Goal: Task Accomplishment & Management: Manage account settings

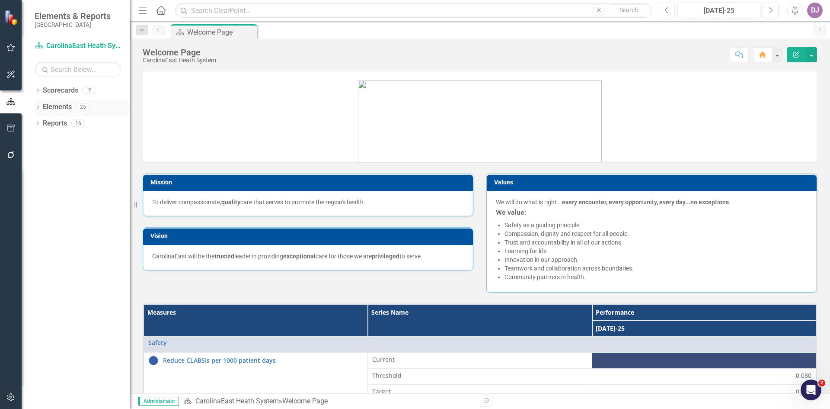
click at [61, 106] on link "Elements" at bounding box center [57, 107] width 29 height 10
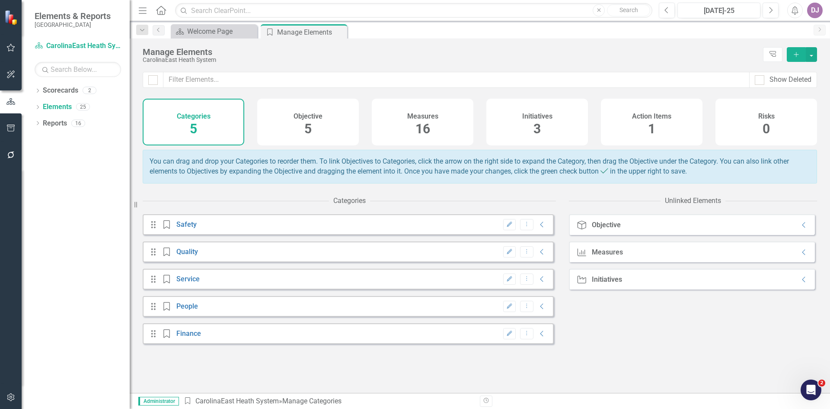
click at [422, 131] on span "16" at bounding box center [423, 128] width 15 height 15
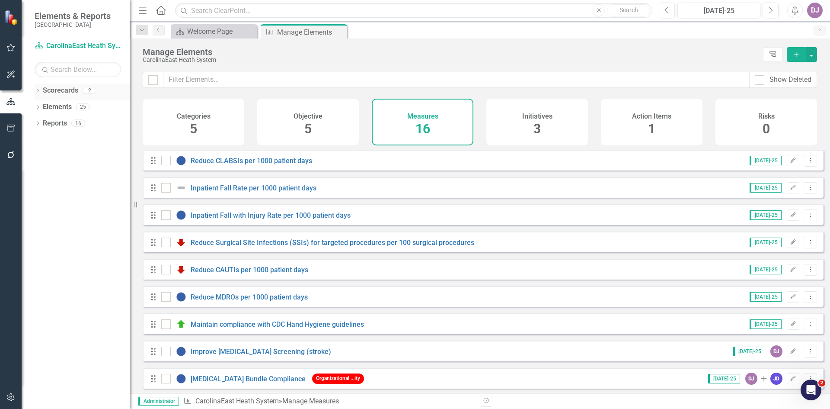
click at [59, 90] on link "Scorecards" at bounding box center [60, 91] width 35 height 10
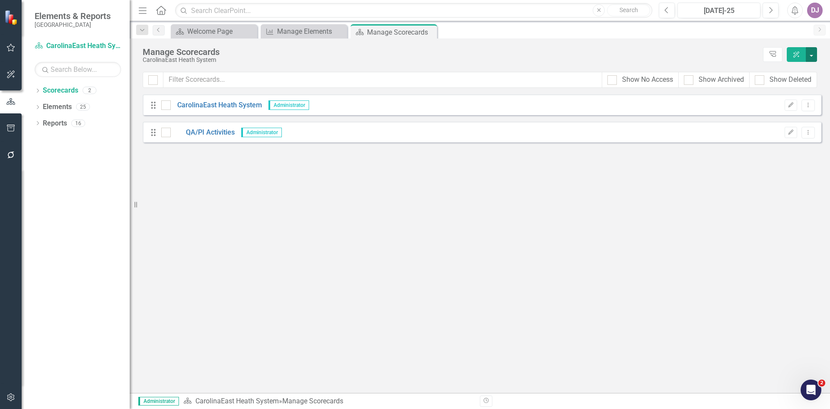
click at [814, 53] on button "button" at bounding box center [811, 54] width 11 height 15
click at [773, 89] on link "Add Add Scorecard" at bounding box center [772, 88] width 90 height 16
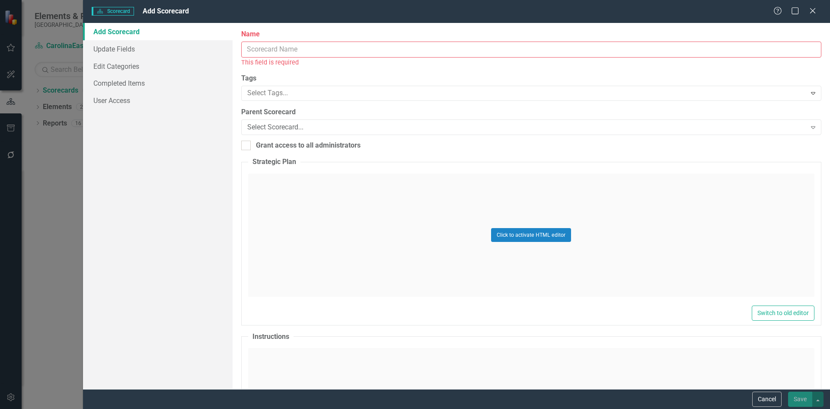
click at [261, 52] on input "Name" at bounding box center [531, 50] width 580 height 16
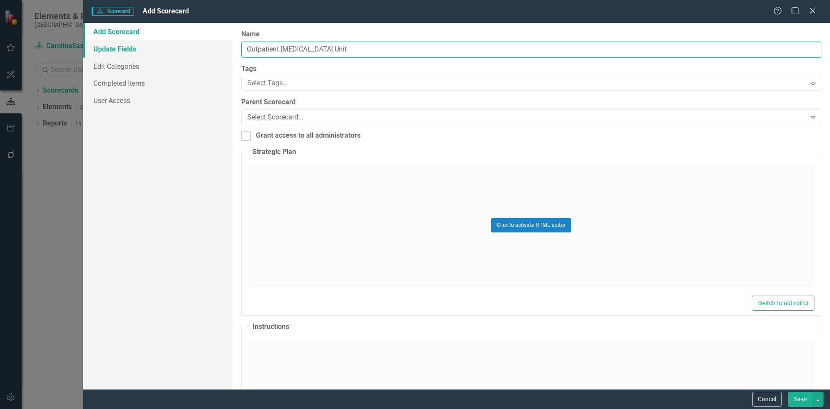
type input "Outpatient [MEDICAL_DATA] Unit"
click at [117, 47] on link "Update Fields" at bounding box center [158, 48] width 150 height 17
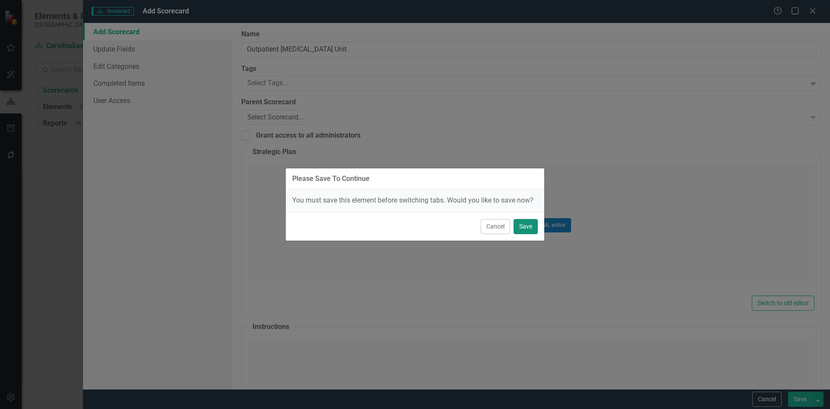
click at [528, 227] on button "Save" at bounding box center [526, 226] width 24 height 15
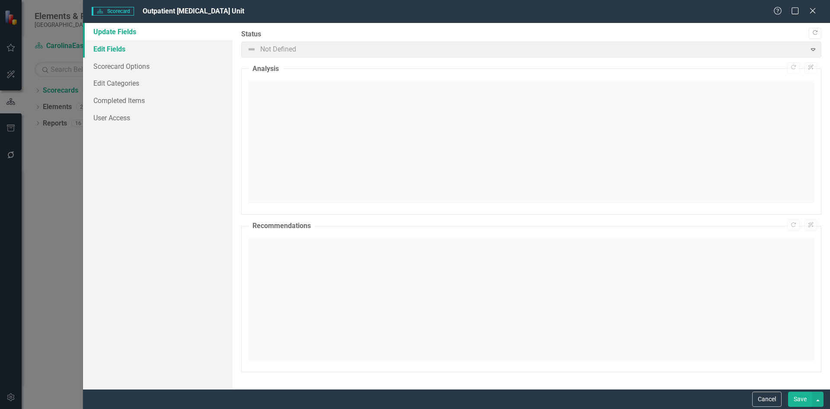
click at [109, 51] on link "Edit Fields" at bounding box center [158, 48] width 150 height 17
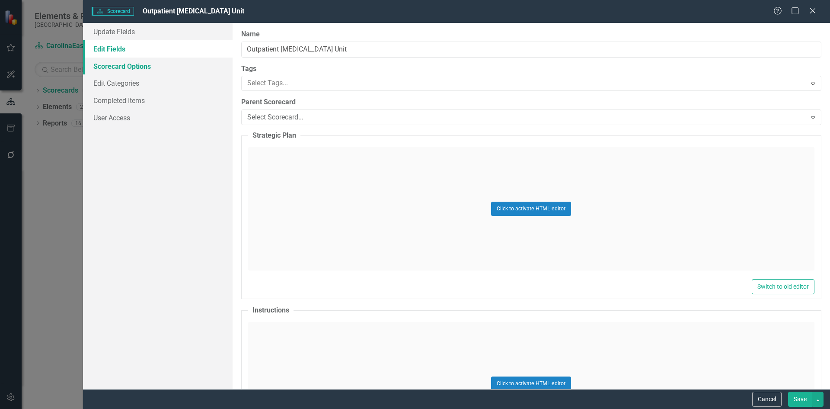
click at [141, 66] on link "Scorecard Options" at bounding box center [158, 66] width 150 height 17
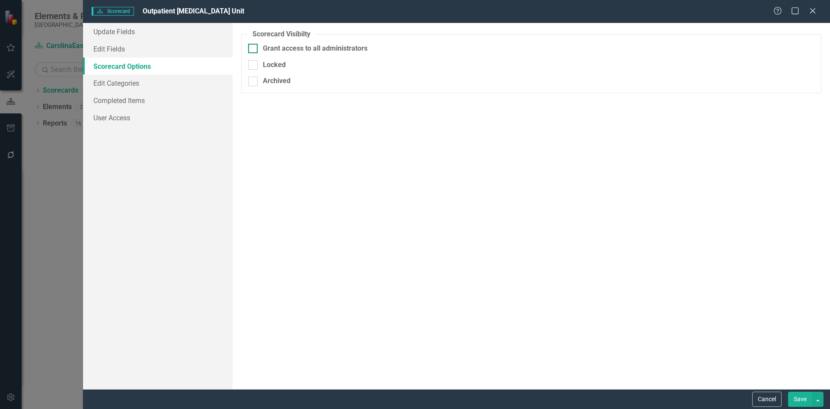
click at [253, 48] on input "Grant access to all administrators" at bounding box center [251, 47] width 6 height 6
checkbox input "true"
click at [131, 85] on link "Edit Categories" at bounding box center [158, 82] width 150 height 17
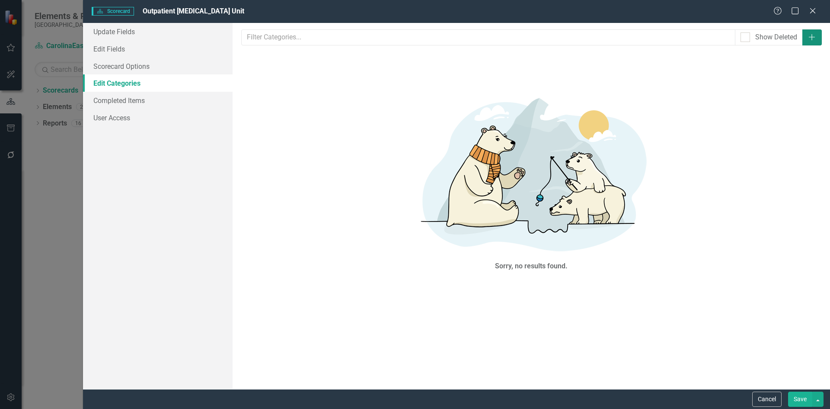
click at [810, 35] on icon "Add" at bounding box center [812, 37] width 9 height 7
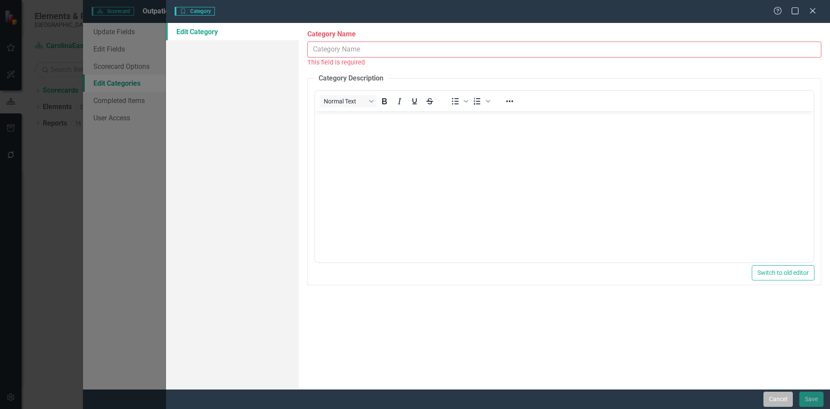
click at [782, 395] on button "Cancel" at bounding box center [778, 398] width 29 height 15
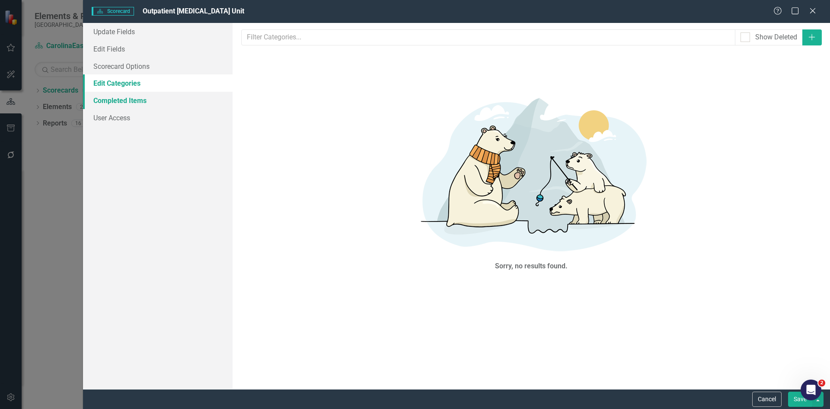
click at [112, 100] on link "Completed Items" at bounding box center [158, 100] width 150 height 17
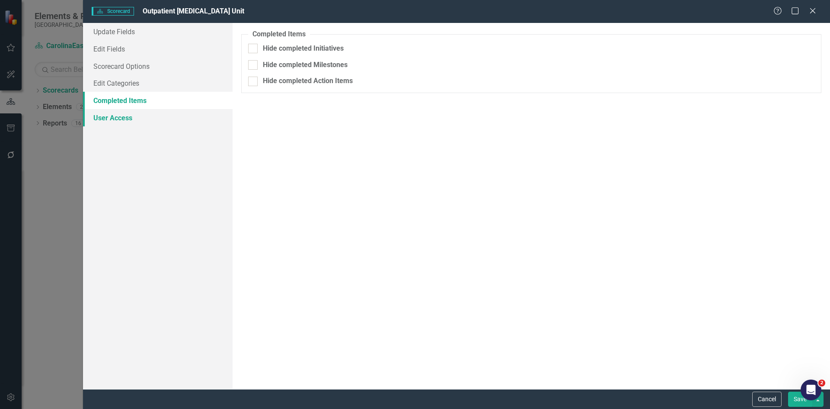
click at [115, 118] on link "User Access" at bounding box center [158, 117] width 150 height 17
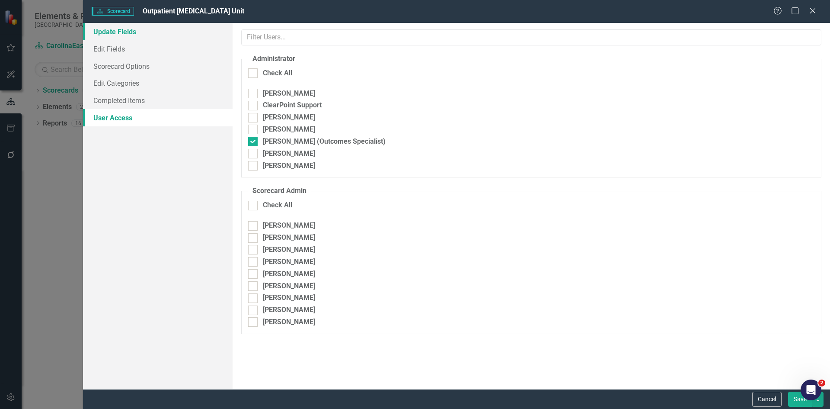
click at [122, 29] on link "Update Fields" at bounding box center [158, 31] width 150 height 17
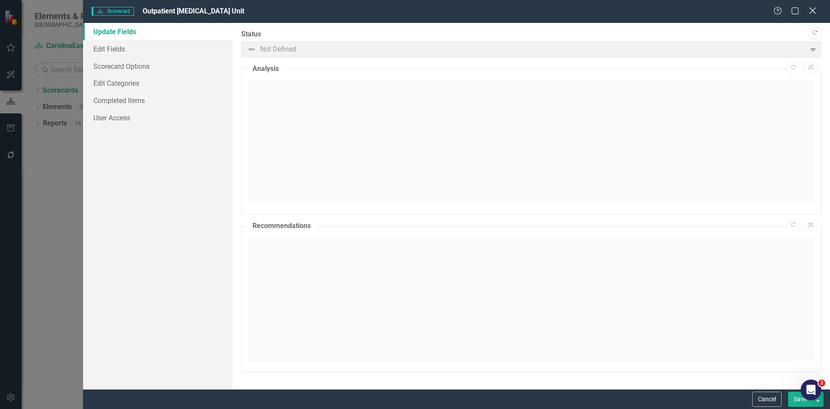
click at [815, 12] on icon "Close" at bounding box center [812, 10] width 11 height 8
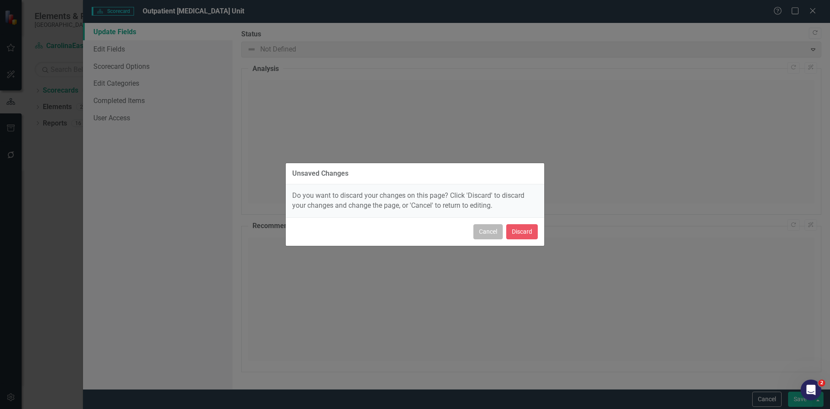
click at [486, 233] on button "Cancel" at bounding box center [487, 231] width 29 height 15
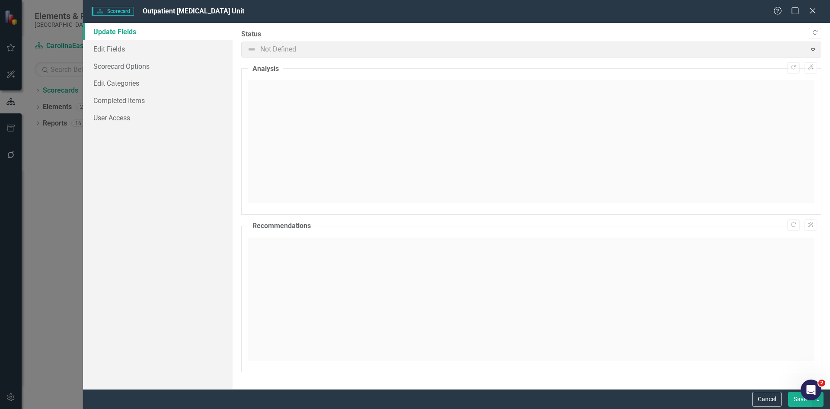
click at [797, 403] on button "Save" at bounding box center [800, 398] width 24 height 15
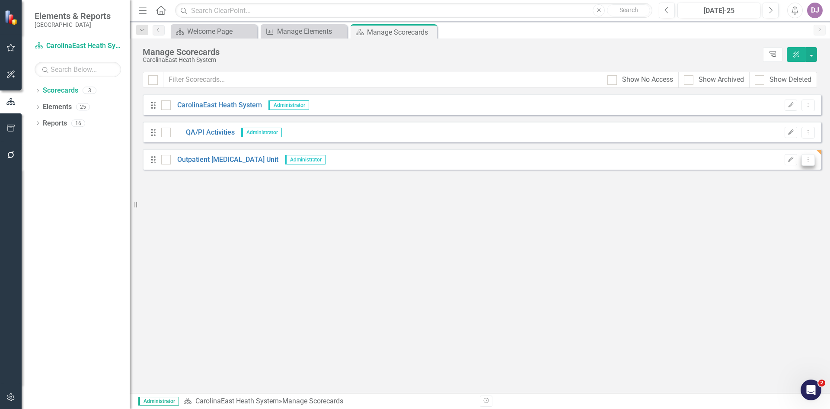
click at [807, 162] on icon "Dropdown Menu" at bounding box center [808, 160] width 7 height 6
click at [68, 107] on link "Elements" at bounding box center [57, 107] width 29 height 10
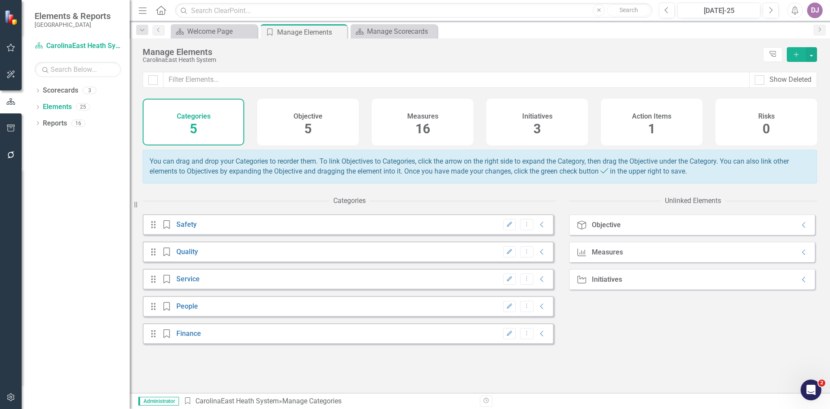
click at [422, 129] on span "16" at bounding box center [423, 128] width 15 height 15
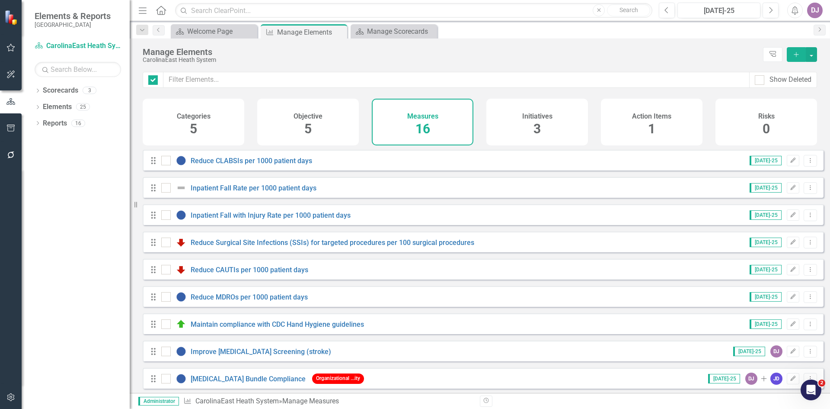
checkbox input "false"
drag, startPoint x: 812, startPoint y: 55, endPoint x: 0, endPoint y: 212, distance: 826.5
click at [0, 212] on div "Elements & Reports CarolinaEast Medical Center Scorecard CarolinaEast Heath Sys…" at bounding box center [415, 204] width 830 height 409
click at [66, 90] on link "Scorecards" at bounding box center [60, 91] width 35 height 10
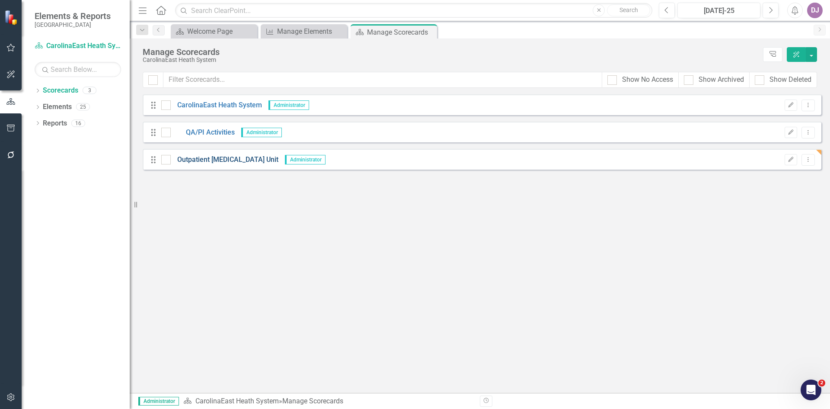
click at [245, 163] on link "Outpatient [MEDICAL_DATA] Unit" at bounding box center [225, 160] width 108 height 10
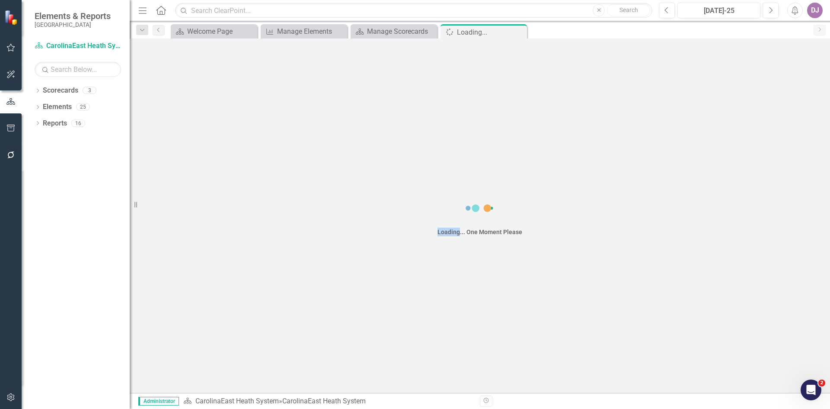
click at [245, 163] on div "Loading... One Moment Please" at bounding box center [480, 215] width 700 height 354
click at [811, 52] on button "button" at bounding box center [811, 54] width 11 height 15
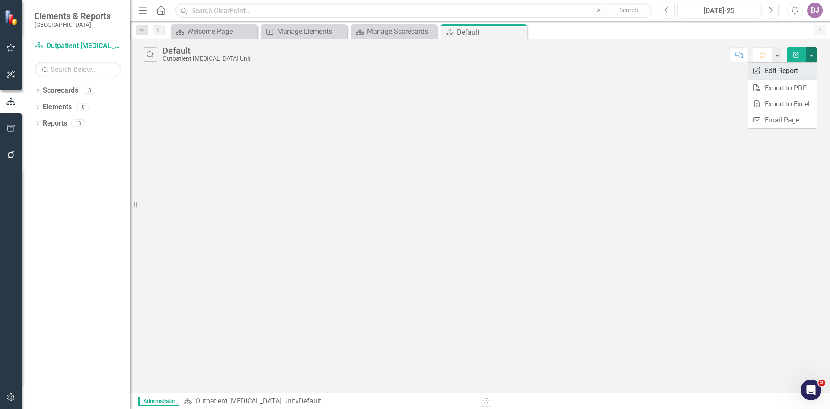
click at [782, 69] on link "Edit Report Edit Report" at bounding box center [782, 71] width 68 height 16
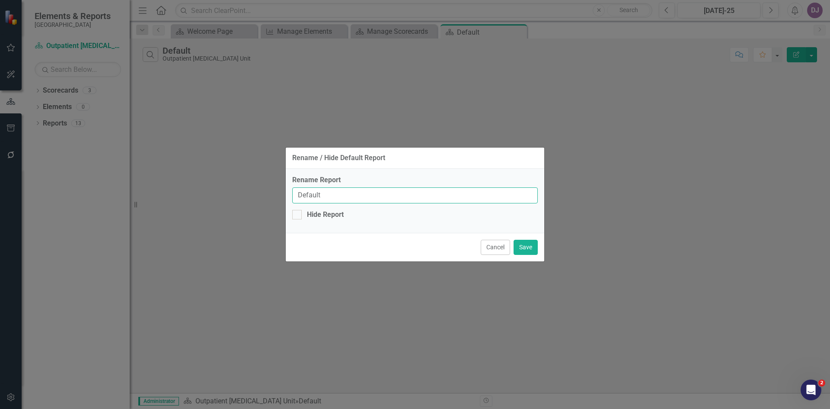
click at [326, 192] on input "Default" at bounding box center [415, 195] width 246 height 16
click at [499, 248] on button "Cancel" at bounding box center [495, 247] width 29 height 15
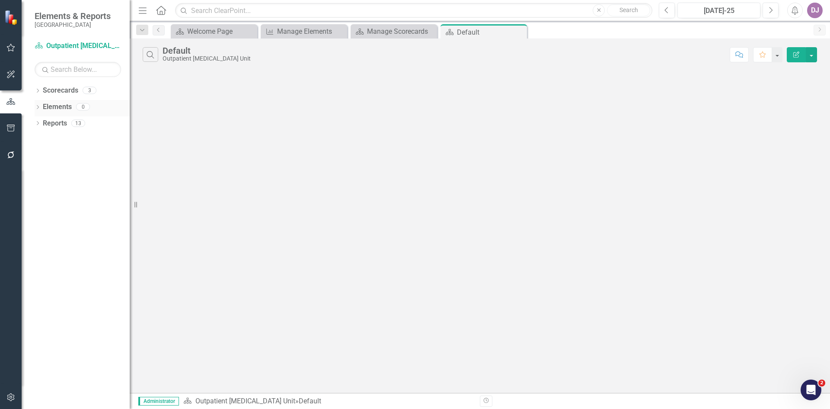
click at [64, 108] on link "Elements" at bounding box center [57, 107] width 29 height 10
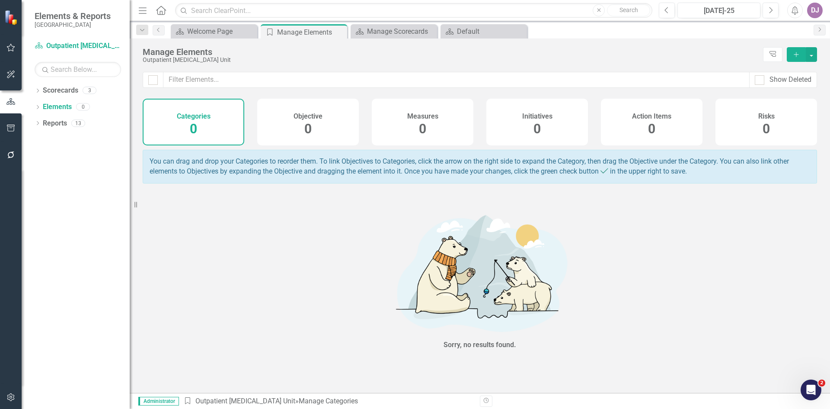
click at [422, 129] on span "0" at bounding box center [422, 128] width 7 height 15
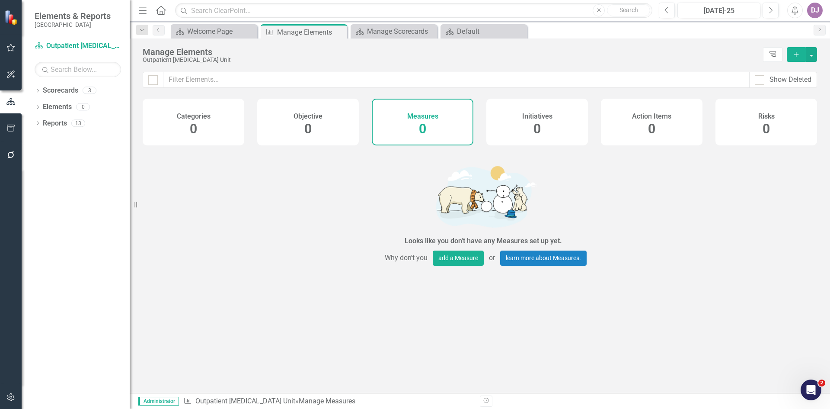
click at [798, 57] on icon "Add" at bounding box center [797, 54] width 8 height 6
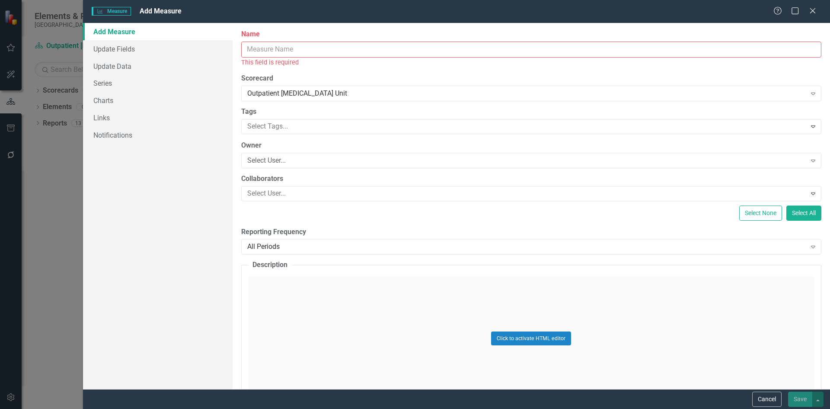
click at [267, 49] on input "Name" at bounding box center [531, 50] width 580 height 16
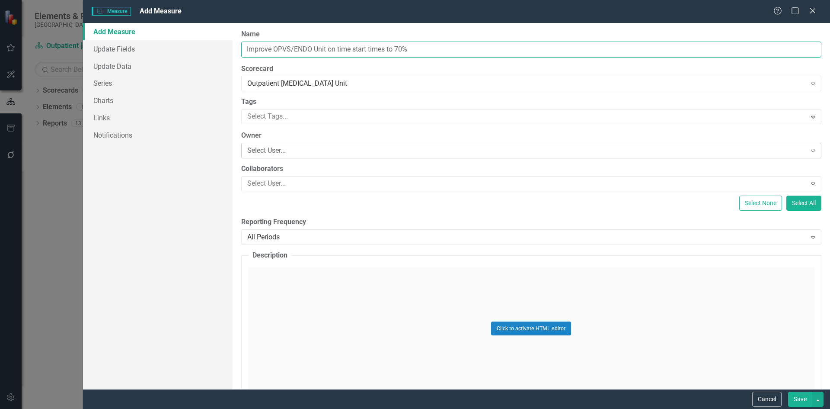
type input "Improve OPVS/ENDO Unit on time start times to 70%"
click at [272, 148] on div "Select User..." at bounding box center [526, 151] width 559 height 10
click at [205, 193] on div "Add Measure Update Fields Update Data Series Charts Links Notifications" at bounding box center [158, 206] width 150 height 366
click at [803, 394] on button "Save" at bounding box center [800, 398] width 24 height 15
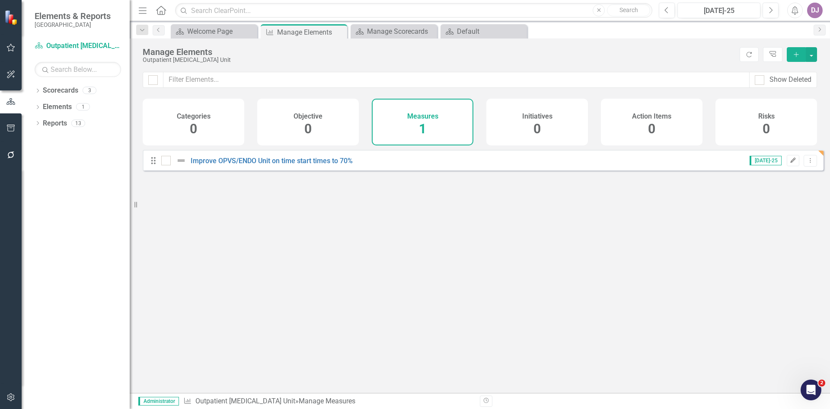
click at [790, 163] on icon "Edit" at bounding box center [793, 160] width 6 height 5
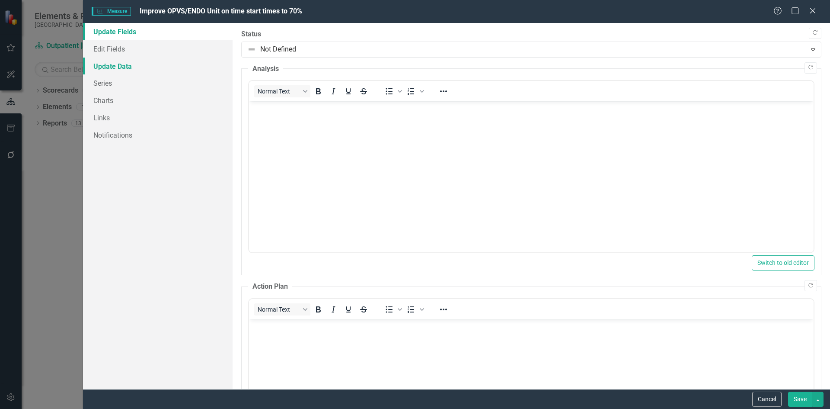
click at [104, 68] on link "Update Data" at bounding box center [158, 66] width 150 height 17
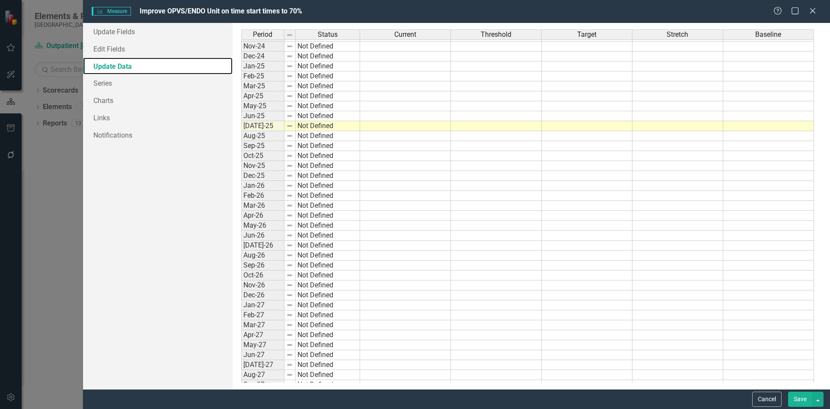
scroll to position [524, 0]
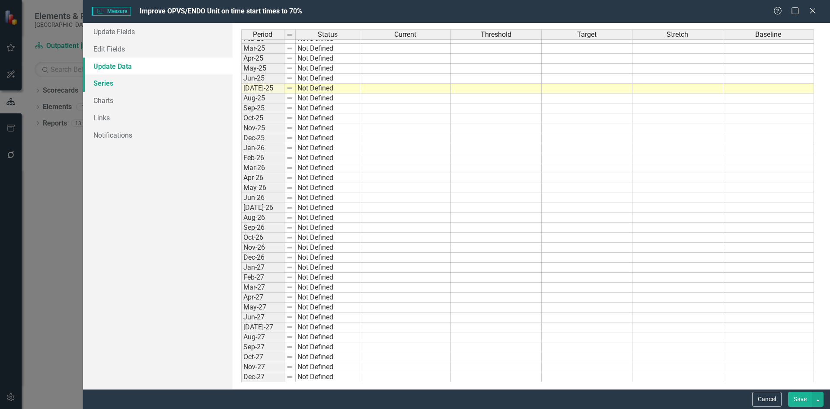
click at [110, 86] on link "Series" at bounding box center [158, 82] width 150 height 17
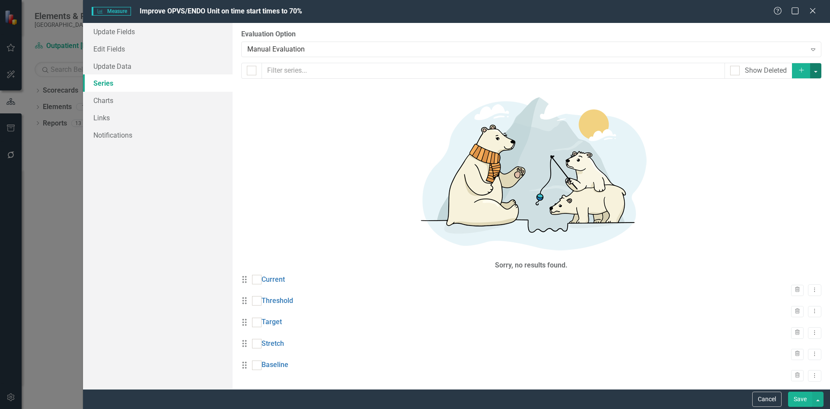
click at [819, 70] on button "button" at bounding box center [815, 70] width 11 height 15
click at [116, 67] on link "Update Data" at bounding box center [158, 66] width 150 height 17
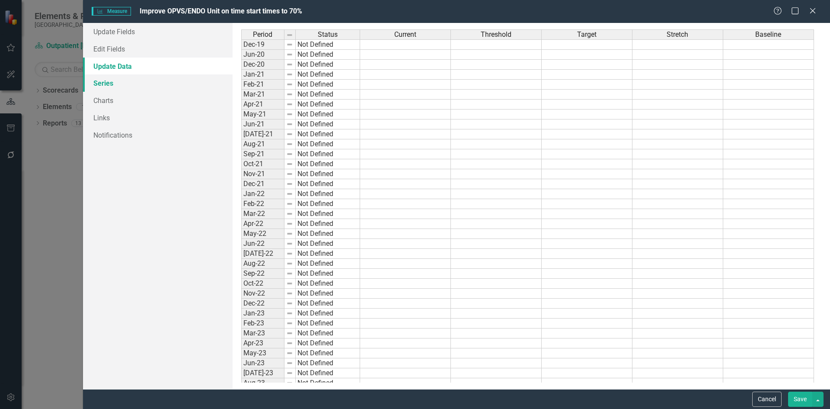
click at [106, 83] on link "Series" at bounding box center [158, 82] width 150 height 17
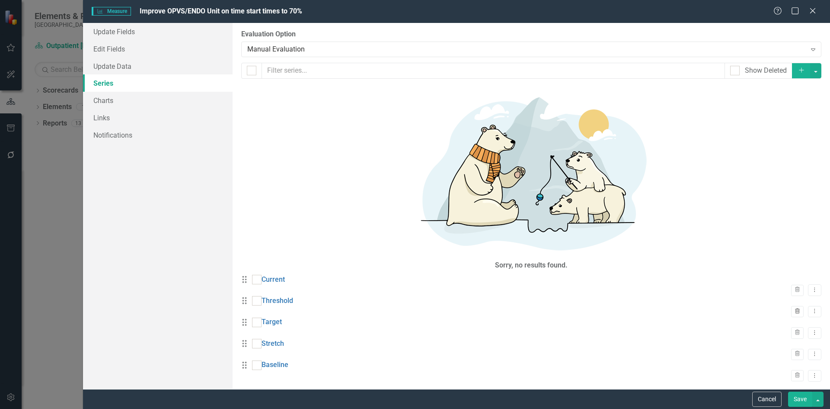
click at [794, 309] on icon "Trash" at bounding box center [797, 311] width 6 height 5
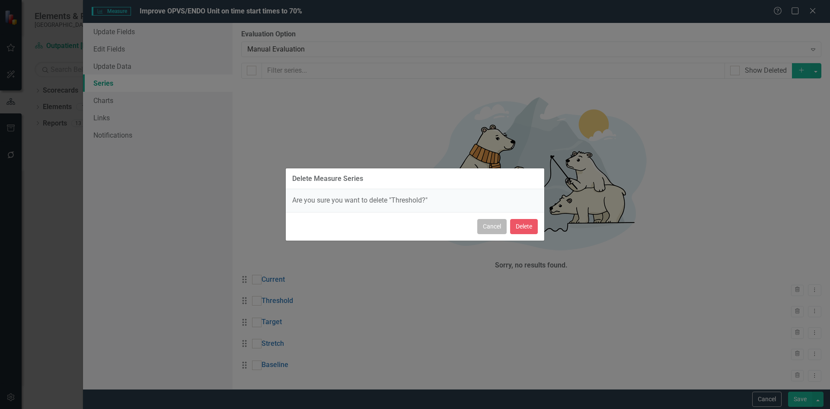
click at [487, 227] on button "Cancel" at bounding box center [491, 226] width 29 height 15
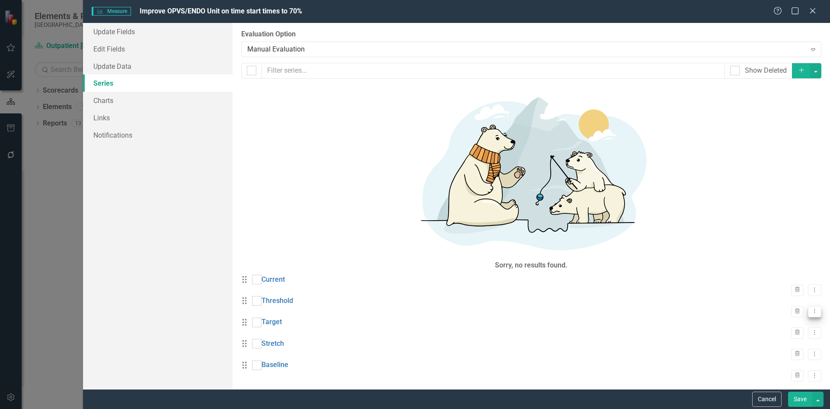
click at [811, 308] on icon "Dropdown Menu" at bounding box center [814, 311] width 7 height 6
click at [776, 140] on link "Edit Edit Measure Series" at bounding box center [765, 137] width 98 height 16
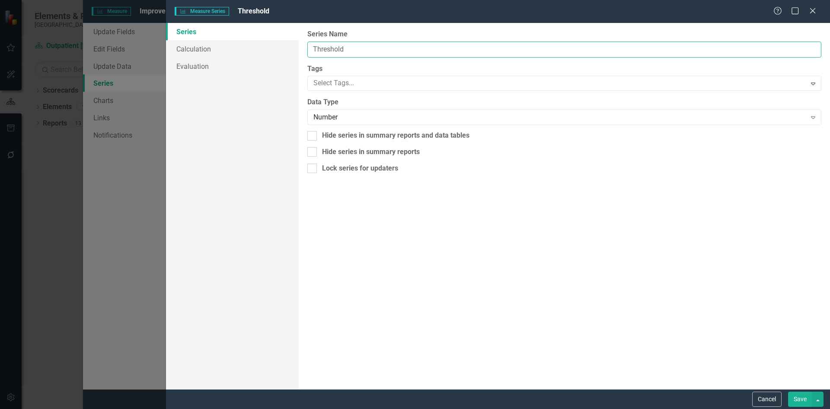
click at [337, 47] on input "Threshold" at bounding box center [564, 50] width 514 height 16
drag, startPoint x: 356, startPoint y: 45, endPoint x: 305, endPoint y: 50, distance: 51.3
click at [305, 50] on div "From this page, you can edit the name, type, and visibility options of your ser…" at bounding box center [564, 206] width 531 height 366
type input "Procedure Room One"
click at [799, 400] on button "Save" at bounding box center [800, 398] width 24 height 15
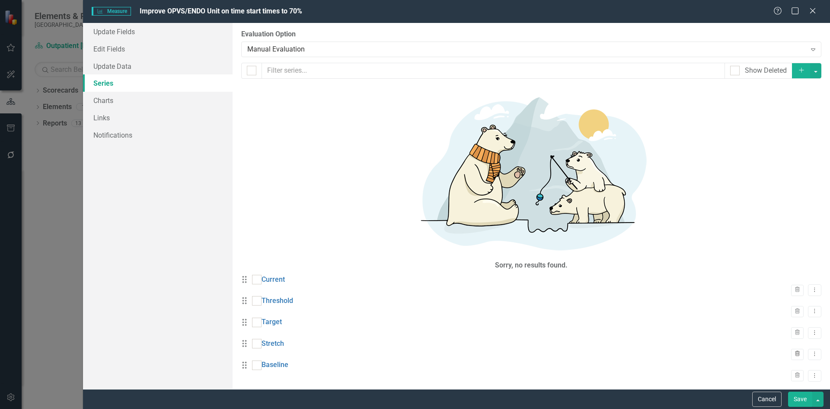
click at [794, 351] on icon "Trash" at bounding box center [797, 353] width 6 height 5
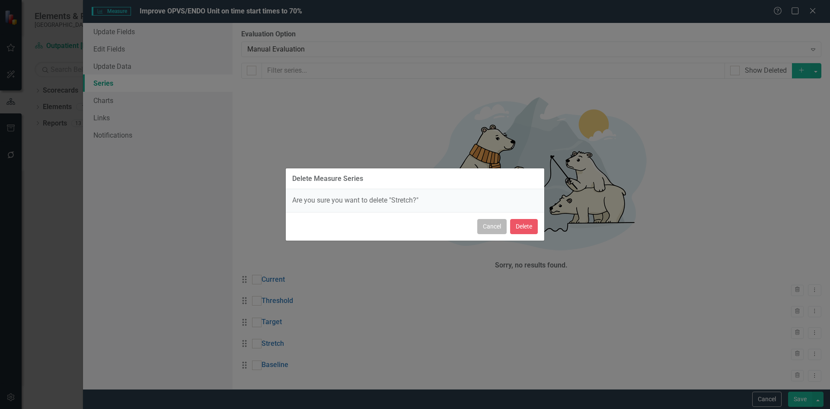
click at [491, 231] on button "Cancel" at bounding box center [491, 226] width 29 height 15
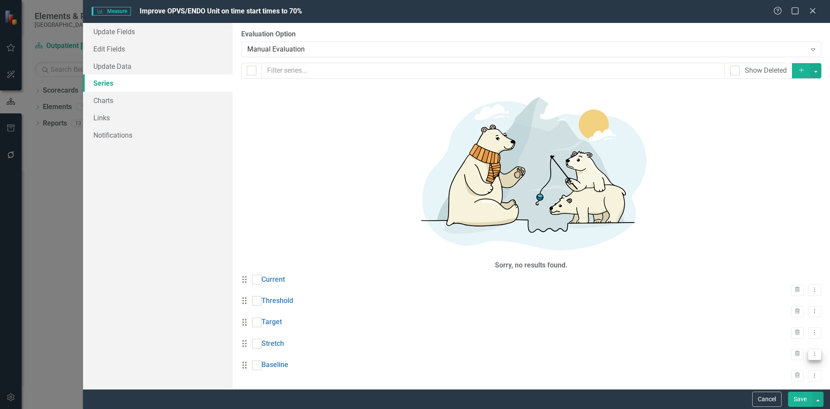
click at [812, 348] on button "Dropdown Menu" at bounding box center [814, 354] width 13 height 12
click at [774, 188] on link "Edit Edit Measure Series" at bounding box center [765, 191] width 98 height 16
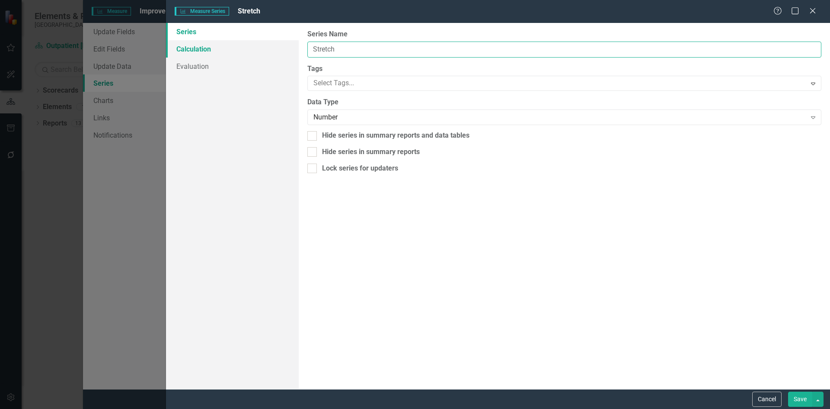
drag, startPoint x: 345, startPoint y: 50, endPoint x: 281, endPoint y: 54, distance: 64.1
click at [281, 54] on div "Series Calculation Evaluation From this page, you can edit the name, type, and …" at bounding box center [498, 206] width 664 height 366
type input "Procedure Room Two"
click at [806, 399] on button "Save" at bounding box center [800, 398] width 24 height 15
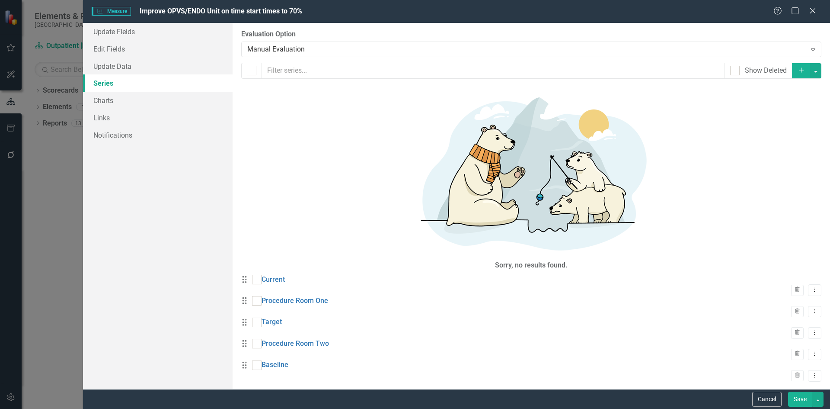
drag, startPoint x: 398, startPoint y: 176, endPoint x: 387, endPoint y: 140, distance: 38.4
click at [387, 275] on div "Drag Current Trash Dropdown Menu Drag Procedure Room One Trash Dropdown Menu Dr…" at bounding box center [531, 328] width 580 height 107
drag, startPoint x: 253, startPoint y: 179, endPoint x: 254, endPoint y: 147, distance: 32.0
click at [254, 275] on div "Drag Current Trash Dropdown Menu Drag Procedure Room One Trash Dropdown Menu Dr…" at bounding box center [531, 328] width 580 height 107
click at [811, 351] on icon "Dropdown Menu" at bounding box center [814, 354] width 7 height 6
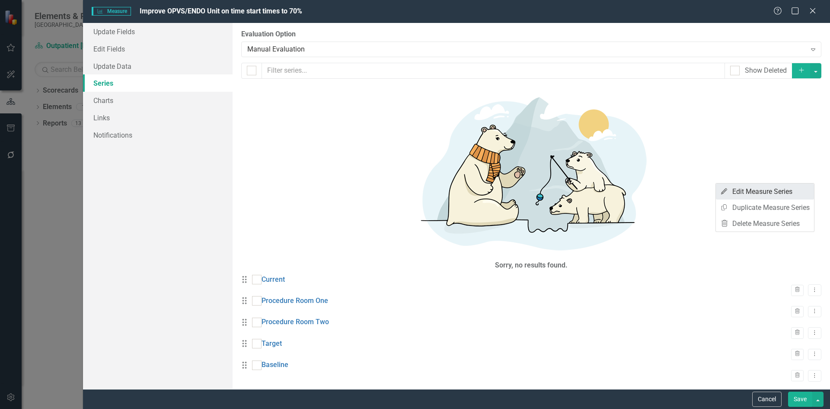
click at [788, 189] on link "Edit Edit Measure Series" at bounding box center [765, 191] width 98 height 16
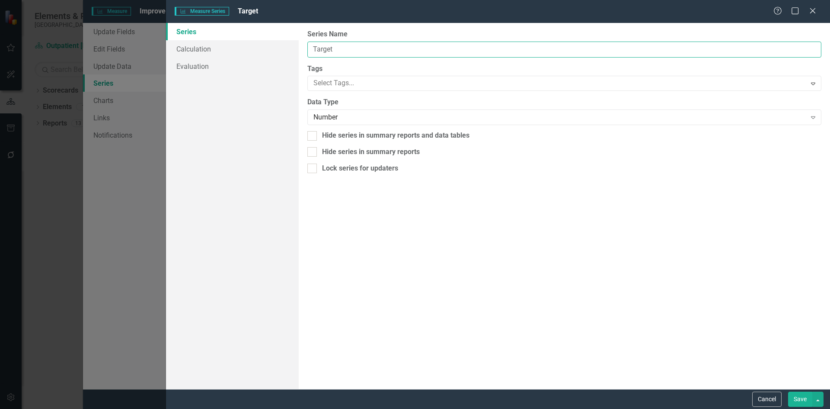
click at [315, 48] on input "Target" at bounding box center [564, 50] width 514 height 16
type input "Overall Target"
click at [804, 398] on button "Save" at bounding box center [800, 398] width 24 height 15
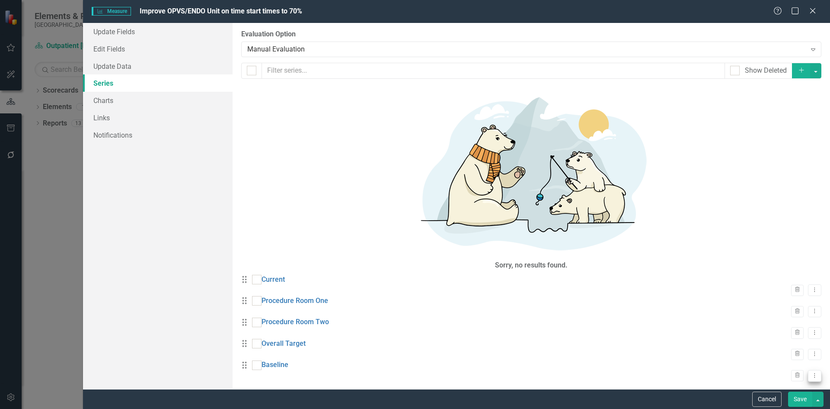
click at [814, 370] on button "Dropdown Menu" at bounding box center [814, 376] width 13 height 12
click at [751, 221] on link "Edit Edit Measure Series" at bounding box center [765, 219] width 98 height 16
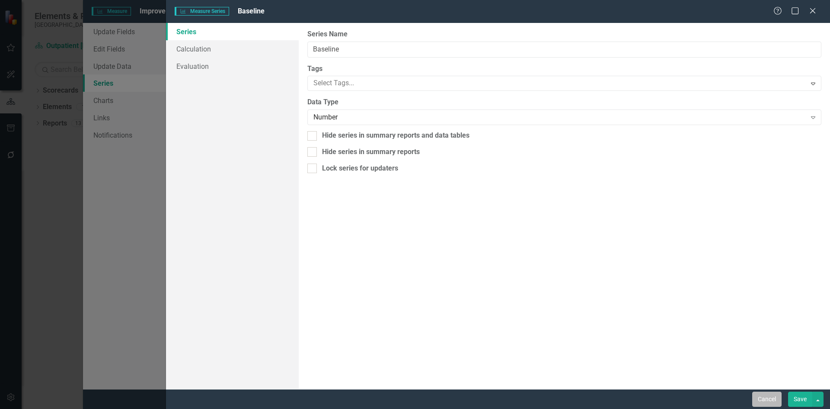
click at [764, 402] on button "Cancel" at bounding box center [766, 398] width 29 height 15
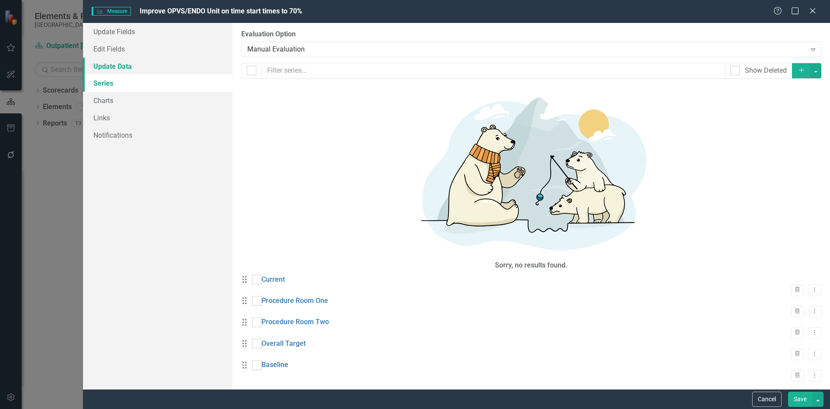
click at [126, 61] on link "Update Data" at bounding box center [158, 66] width 150 height 17
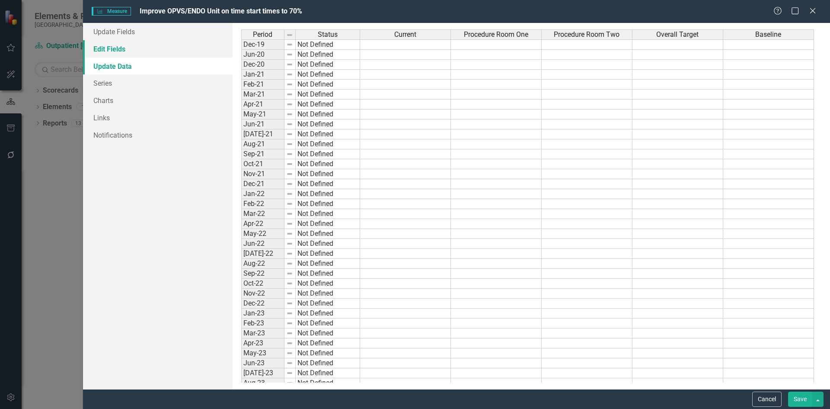
click at [118, 49] on link "Edit Fields" at bounding box center [158, 48] width 150 height 17
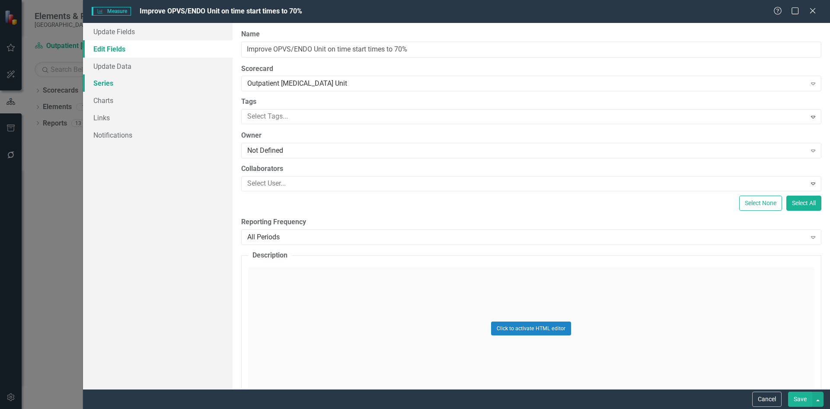
click at [105, 83] on link "Series" at bounding box center [158, 82] width 150 height 17
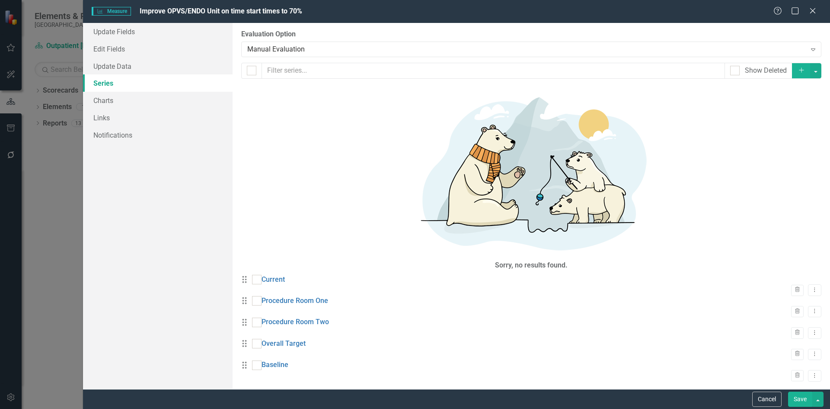
drag, startPoint x: 323, startPoint y: 174, endPoint x: 311, endPoint y: 129, distance: 46.7
click at [311, 275] on div "Drag Current Trash Dropdown Menu Drag Procedure Room One Trash Dropdown Menu Dr…" at bounding box center [531, 328] width 580 height 107
drag, startPoint x: 249, startPoint y: 179, endPoint x: 250, endPoint y: 118, distance: 61.0
click at [250, 275] on div "Drag Current Trash Dropdown Menu Drag Procedure Room One Trash Dropdown Menu Dr…" at bounding box center [531, 328] width 580 height 107
click at [277, 275] on link "Current" at bounding box center [273, 280] width 23 height 10
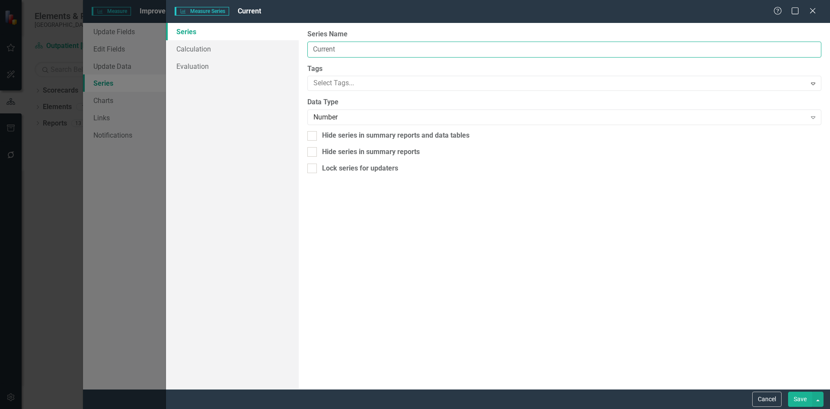
click at [313, 48] on input "Current" at bounding box center [564, 50] width 514 height 16
click at [340, 47] on input "Current" at bounding box center [564, 50] width 514 height 16
type input "Current Overall"
click at [798, 401] on button "Save" at bounding box center [800, 398] width 24 height 15
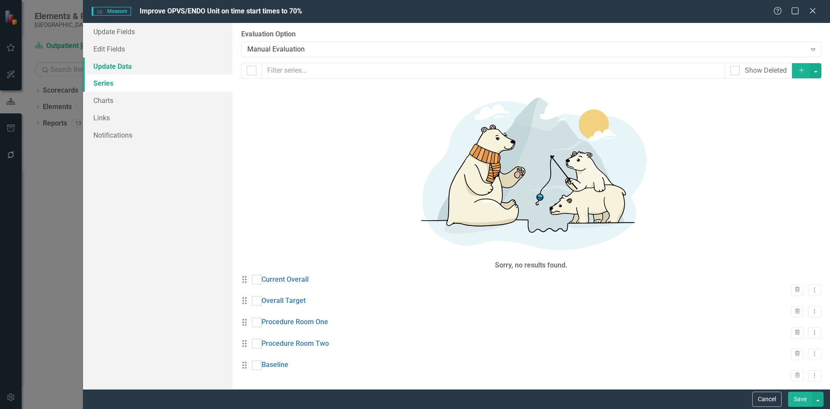
click at [113, 64] on link "Update Data" at bounding box center [158, 66] width 150 height 17
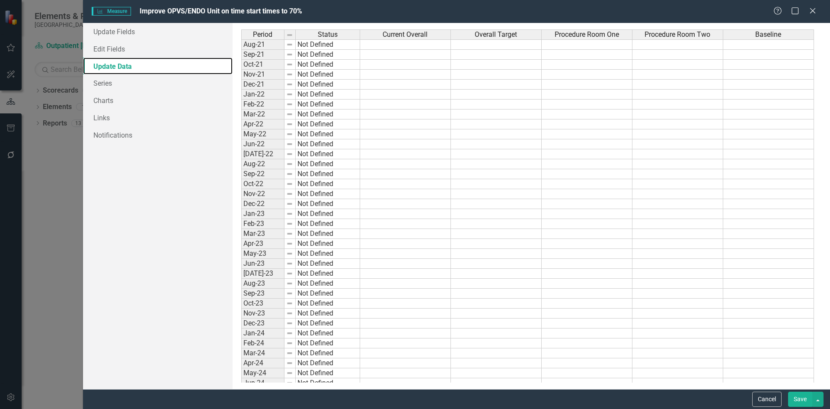
scroll to position [0, 0]
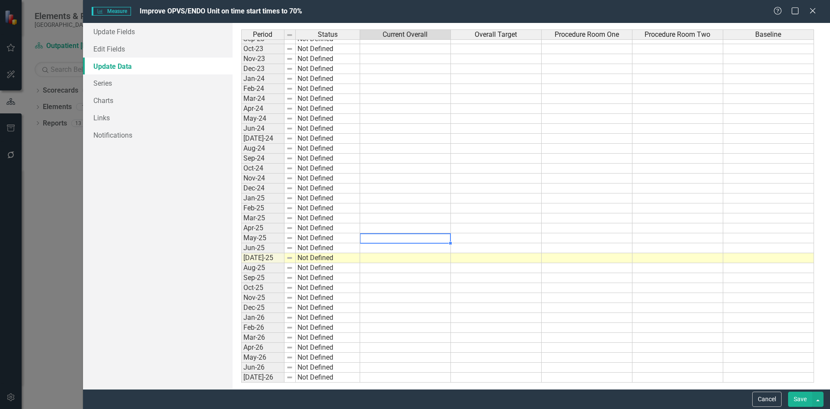
click at [387, 238] on td at bounding box center [405, 238] width 91 height 10
click at [486, 239] on td at bounding box center [496, 238] width 91 height 10
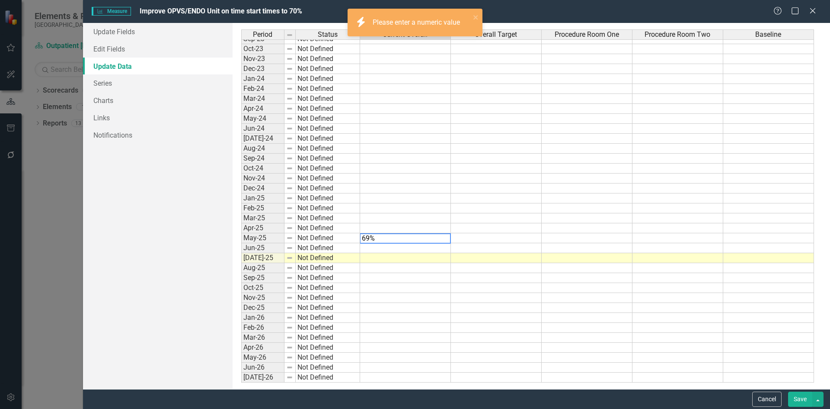
click at [486, 239] on td at bounding box center [496, 238] width 91 height 10
click at [486, 237] on td at bounding box center [496, 238] width 91 height 10
click at [369, 239] on textarea "69%" at bounding box center [405, 238] width 91 height 10
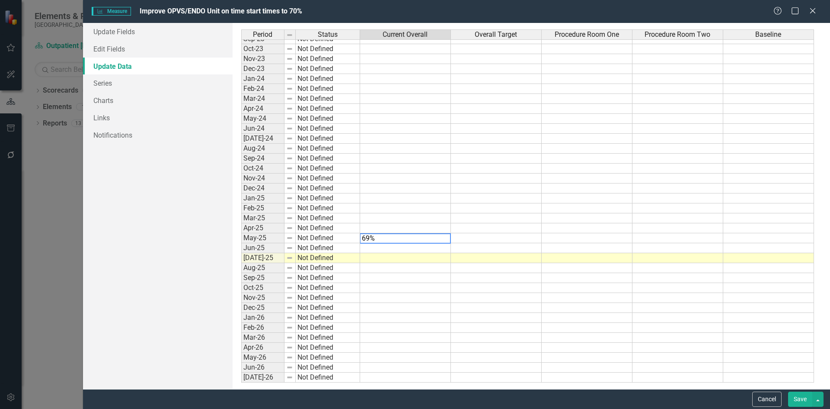
type textarea "69"
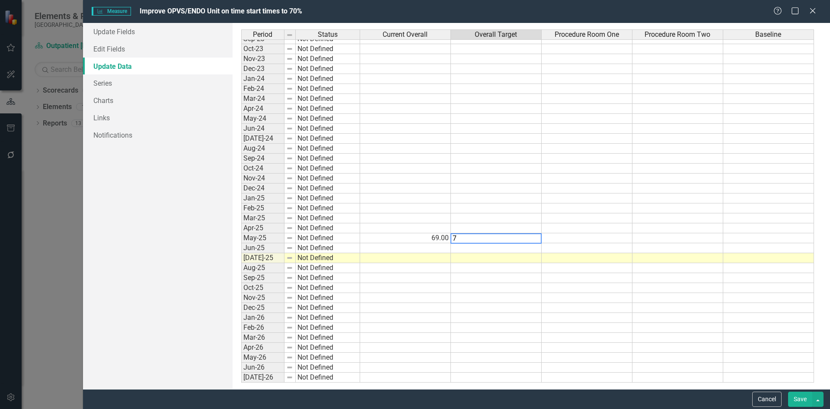
type textarea "70"
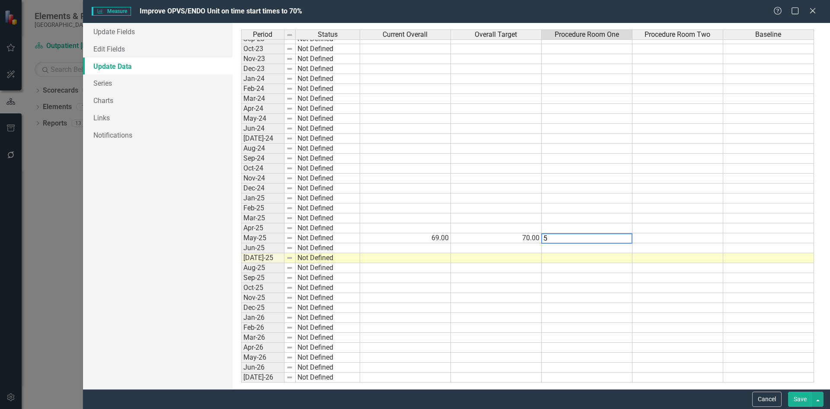
type textarea "57"
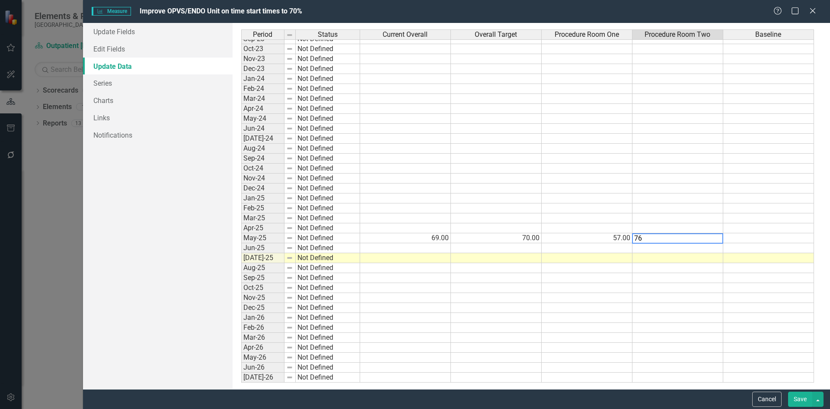
click at [419, 299] on td at bounding box center [405, 298] width 91 height 10
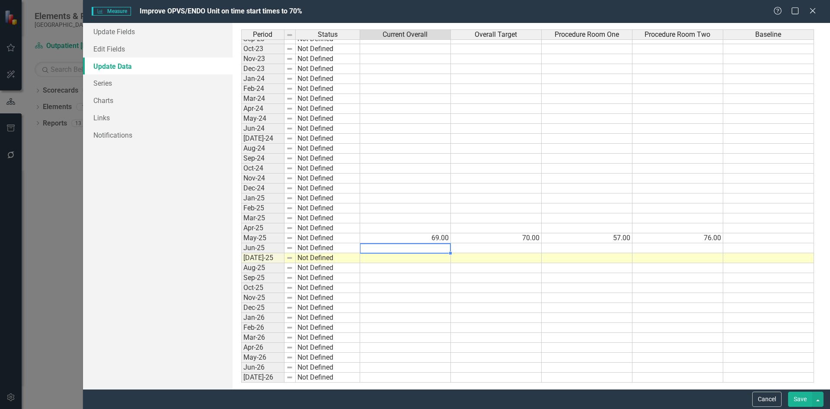
click at [427, 250] on td at bounding box center [405, 248] width 91 height 10
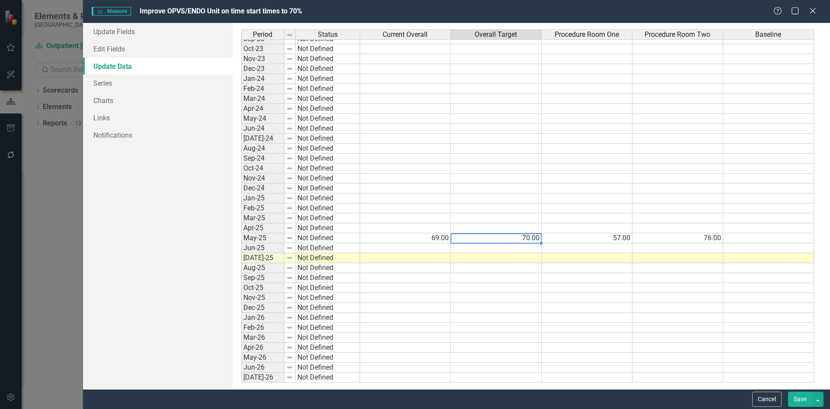
click at [497, 237] on td "70.00" at bounding box center [496, 238] width 91 height 10
drag, startPoint x: 540, startPoint y: 242, endPoint x: 539, endPoint y: 257, distance: 15.2
click at [241, 257] on div "Period Status Current Overall Overall Target Procedure Room One Procedure Room …" at bounding box center [241, 203] width 0 height 558
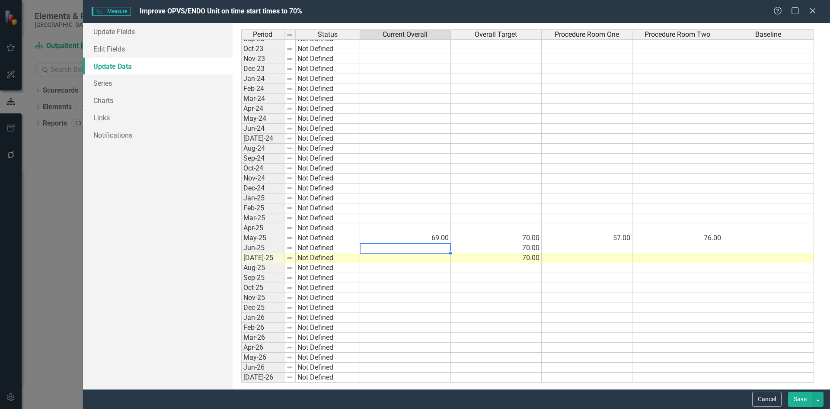
click at [437, 248] on td at bounding box center [405, 248] width 91 height 10
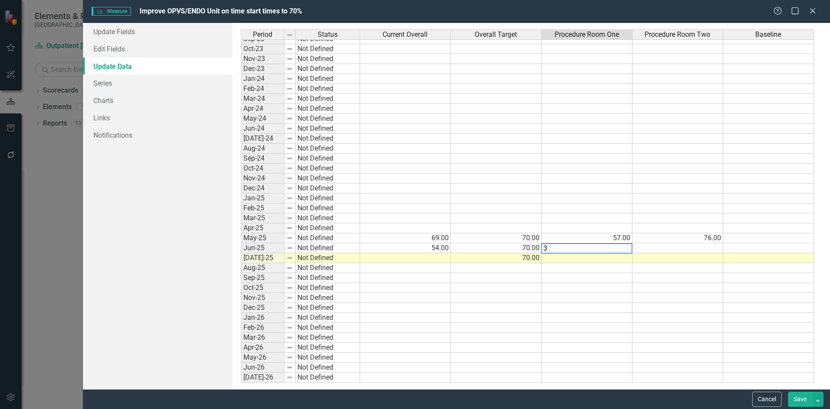
type textarea "37"
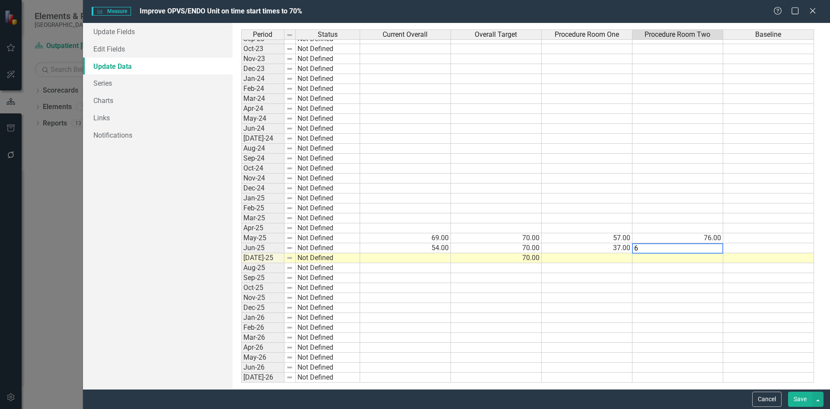
type textarea "61"
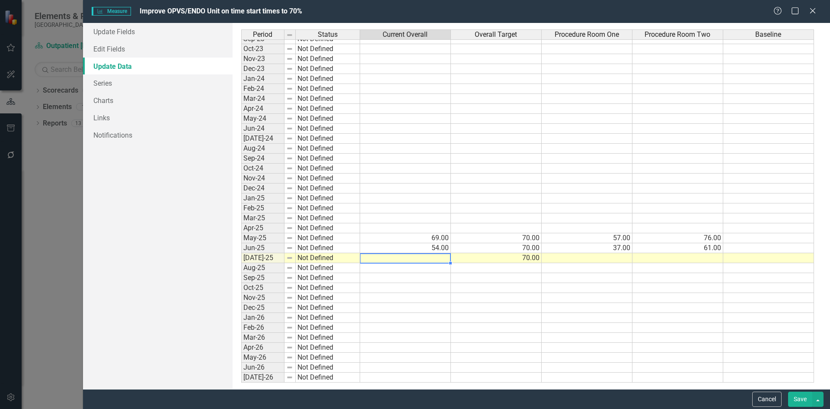
click at [421, 259] on td at bounding box center [405, 258] width 91 height 10
click at [439, 255] on td "40.00" at bounding box center [405, 258] width 91 height 10
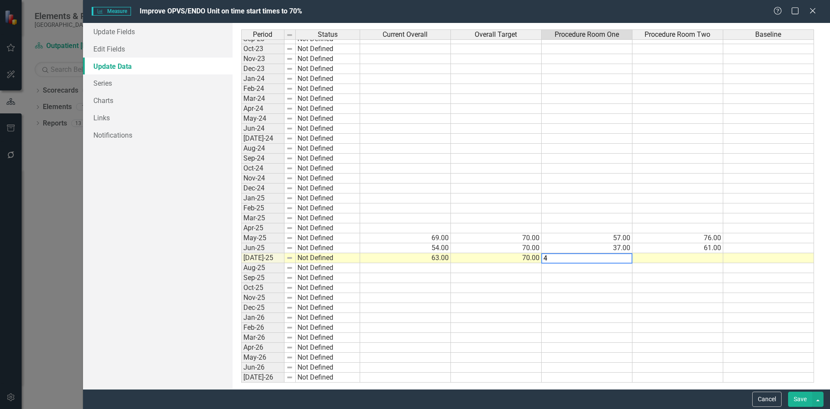
type textarea "40"
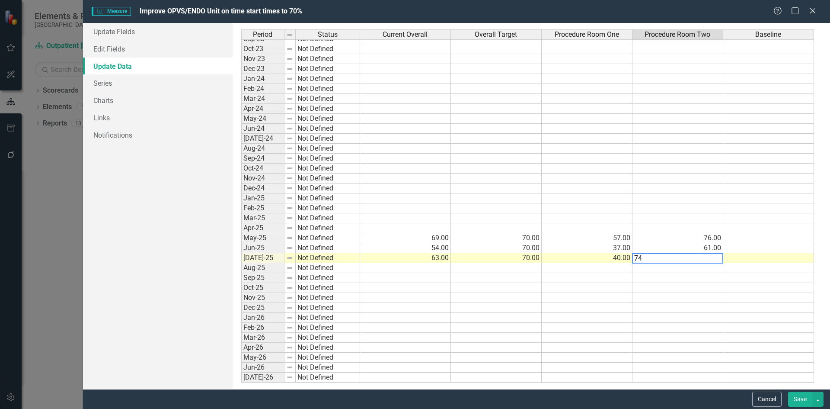
type textarea "74"
click at [615, 326] on td at bounding box center [587, 328] width 91 height 10
click at [802, 401] on button "Save" at bounding box center [800, 398] width 24 height 15
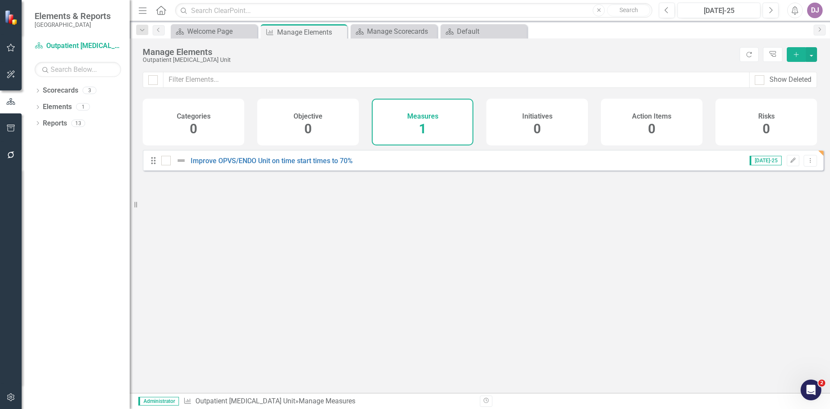
click at [422, 130] on span "1" at bounding box center [422, 128] width 7 height 15
click at [790, 166] on button "Edit" at bounding box center [793, 160] width 13 height 11
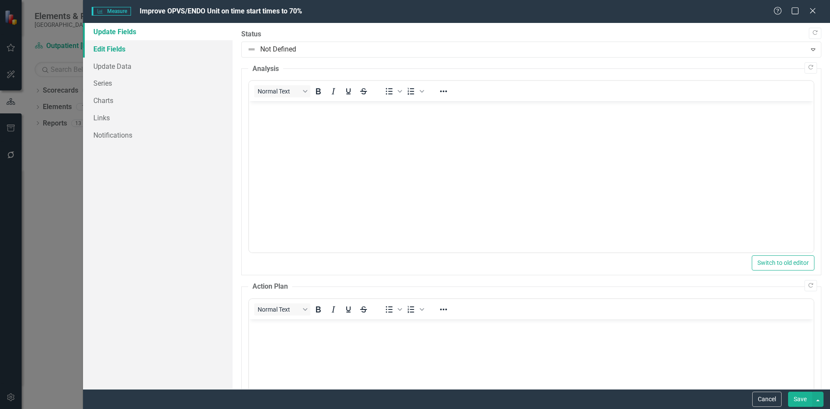
click at [113, 54] on link "Edit Fields" at bounding box center [158, 48] width 150 height 17
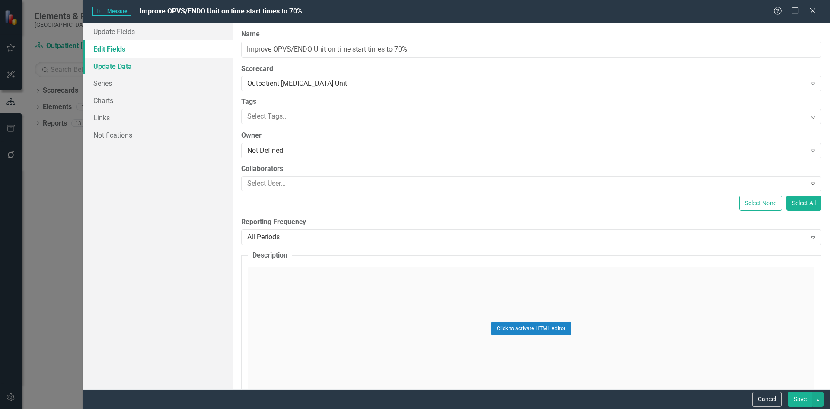
click at [109, 65] on link "Update Data" at bounding box center [158, 66] width 150 height 17
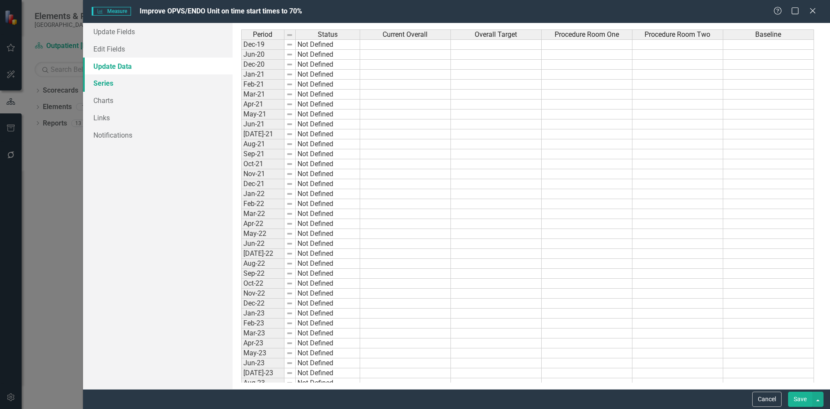
click at [105, 82] on link "Series" at bounding box center [158, 82] width 150 height 17
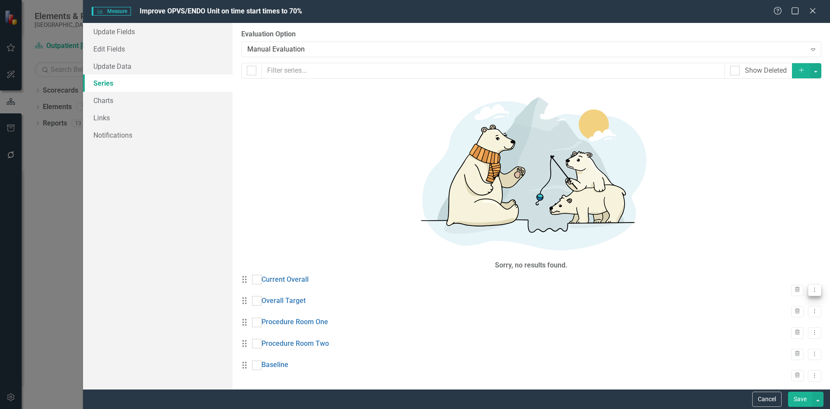
click at [811, 287] on icon "Dropdown Menu" at bounding box center [814, 290] width 7 height 6
click at [786, 110] on link "Edit Edit Measure Series" at bounding box center [765, 110] width 98 height 16
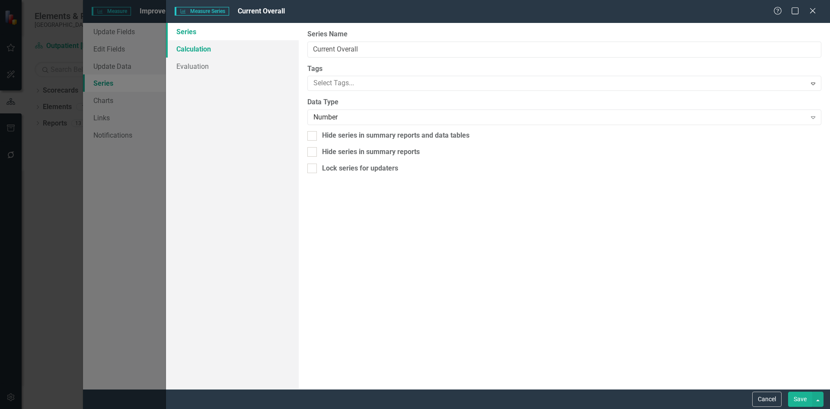
click at [201, 47] on link "Calculation" at bounding box center [232, 48] width 133 height 17
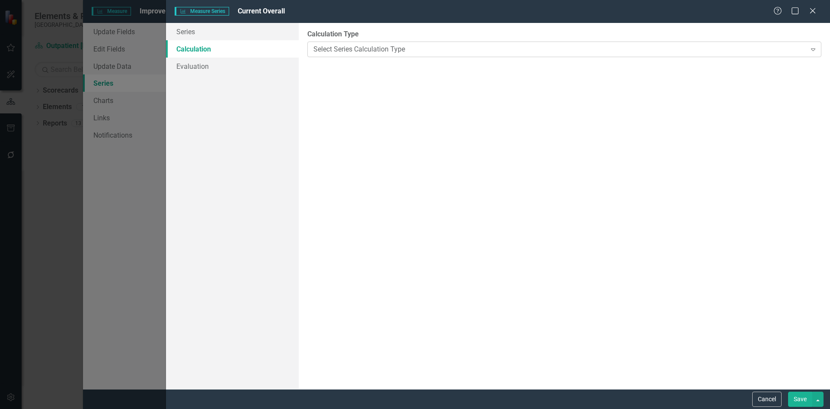
click at [814, 49] on icon "Expand" at bounding box center [813, 49] width 9 height 7
click at [346, 408] on div "Default (No Calculation)" at bounding box center [417, 416] width 816 height 10
click at [200, 67] on link "Evaluation" at bounding box center [232, 66] width 133 height 17
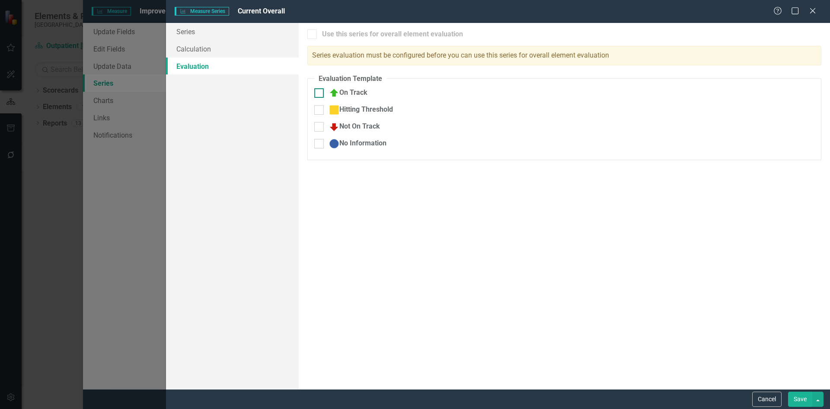
click at [323, 93] on div at bounding box center [319, 93] width 10 height 10
click at [320, 93] on input "On Track" at bounding box center [317, 91] width 6 height 6
checkbox input "true"
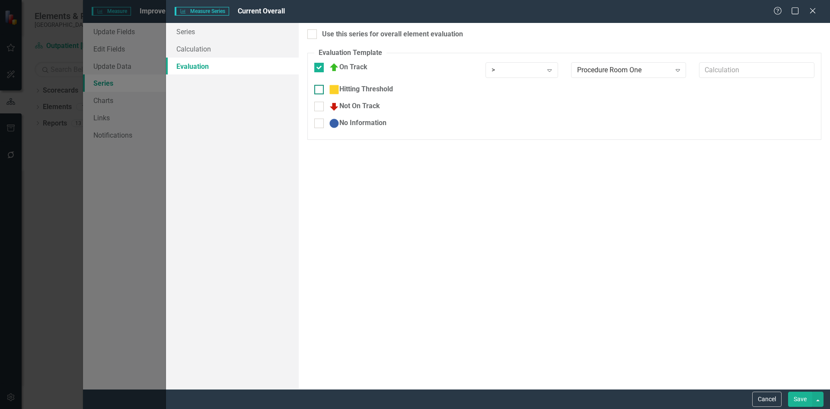
click at [320, 91] on div at bounding box center [319, 90] width 10 height 10
click at [320, 90] on input "Hitting Threshold" at bounding box center [317, 88] width 6 height 6
checkbox input "true"
click at [320, 111] on input "Not On Track" at bounding box center [317, 110] width 6 height 6
checkbox input "true"
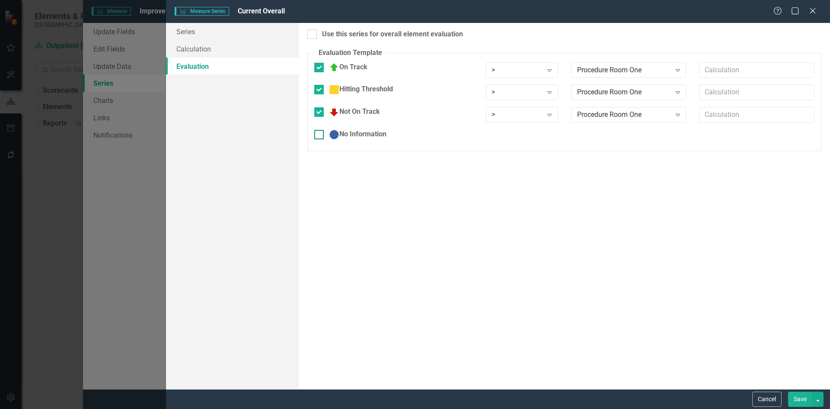
click at [319, 132] on input "No Information" at bounding box center [317, 133] width 6 height 6
checkbox input "true"
click at [799, 401] on button "Save" at bounding box center [800, 398] width 24 height 15
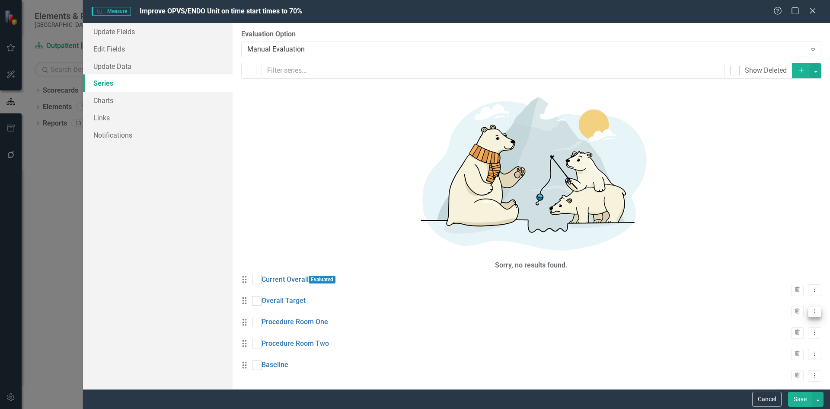
click at [811, 308] on icon "Dropdown Menu" at bounding box center [814, 311] width 7 height 6
click at [798, 137] on link "Edit Edit Measure Series" at bounding box center [765, 137] width 98 height 16
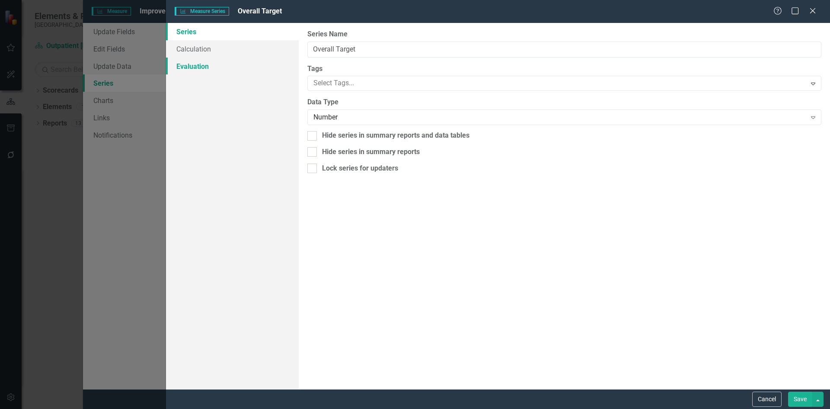
click at [193, 65] on link "Evaluation" at bounding box center [232, 66] width 133 height 17
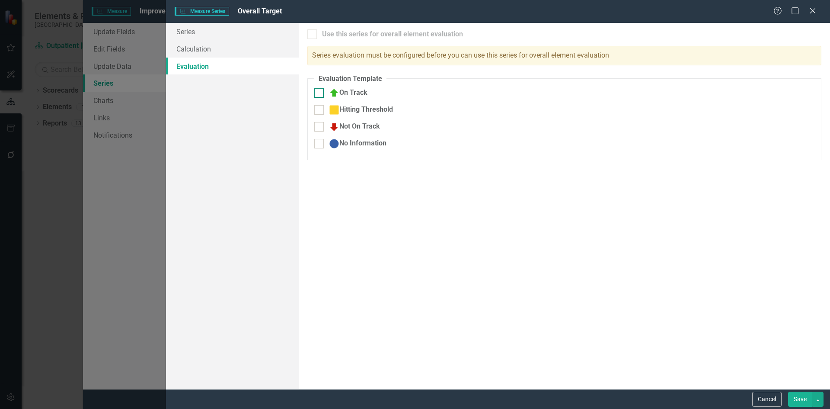
click at [319, 93] on input "On Track" at bounding box center [317, 91] width 6 height 6
checkbox input "true"
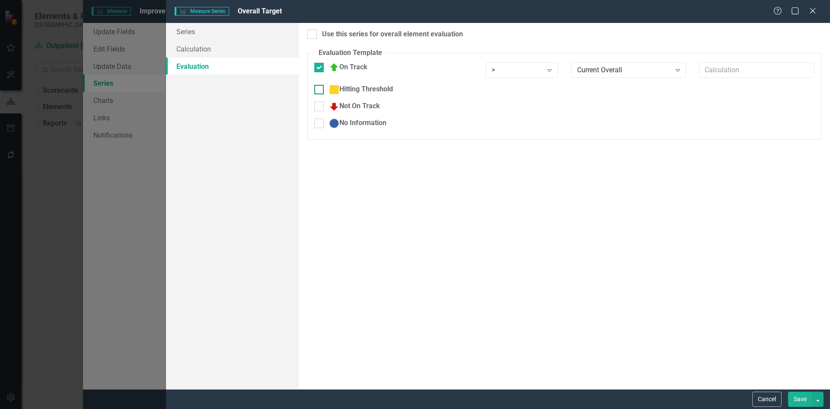
click at [321, 90] on div at bounding box center [319, 90] width 10 height 10
click at [320, 90] on input "Hitting Threshold" at bounding box center [317, 88] width 6 height 6
checkbox input "true"
click at [318, 112] on input "Not On Track" at bounding box center [317, 110] width 6 height 6
checkbox input "true"
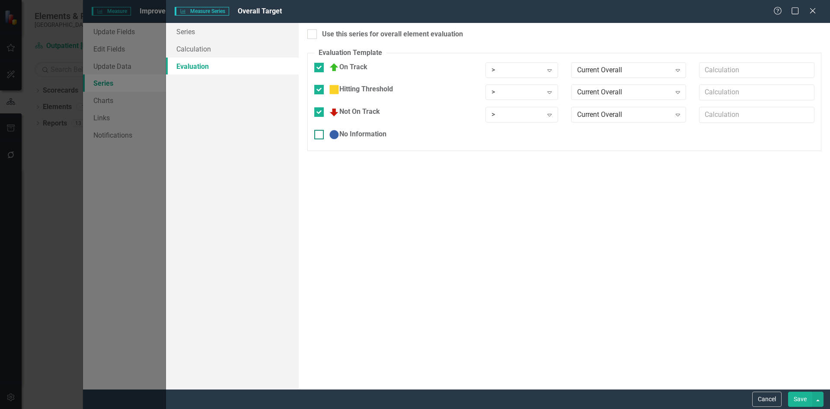
click at [320, 132] on input "No Information" at bounding box center [317, 133] width 6 height 6
checkbox input "true"
click at [317, 34] on div at bounding box center [312, 34] width 10 height 10
click at [313, 34] on input "Use this series for overall element evaluation" at bounding box center [310, 32] width 6 height 6
checkbox input "true"
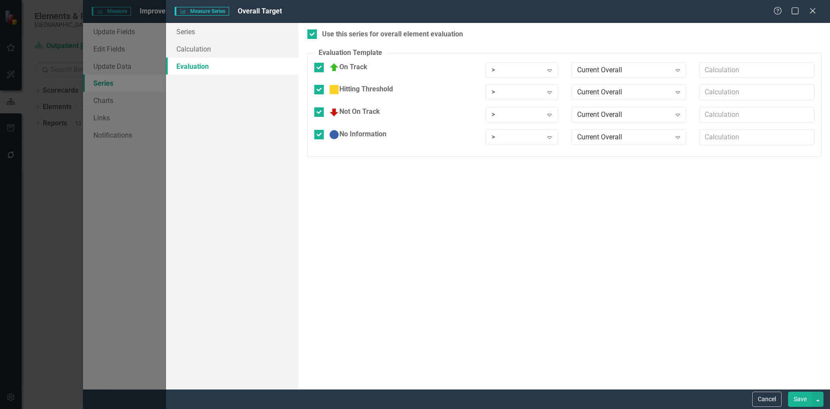
click at [801, 397] on button "Save" at bounding box center [800, 398] width 24 height 15
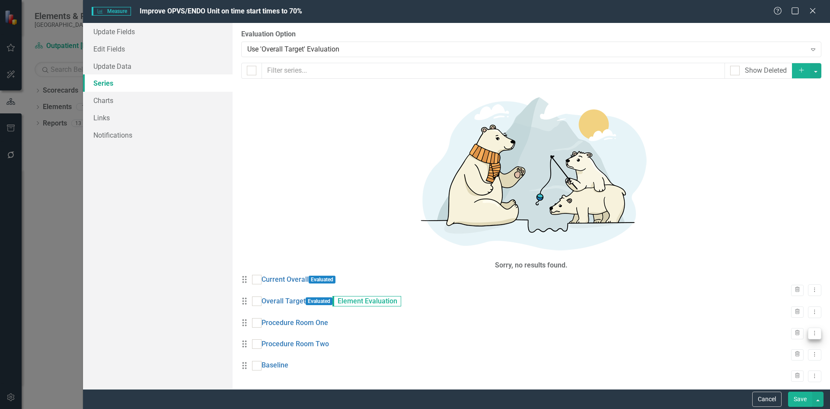
click at [811, 330] on icon "Dropdown Menu" at bounding box center [814, 333] width 7 height 6
click at [783, 161] on link "Edit Edit Measure Series" at bounding box center [765, 164] width 98 height 16
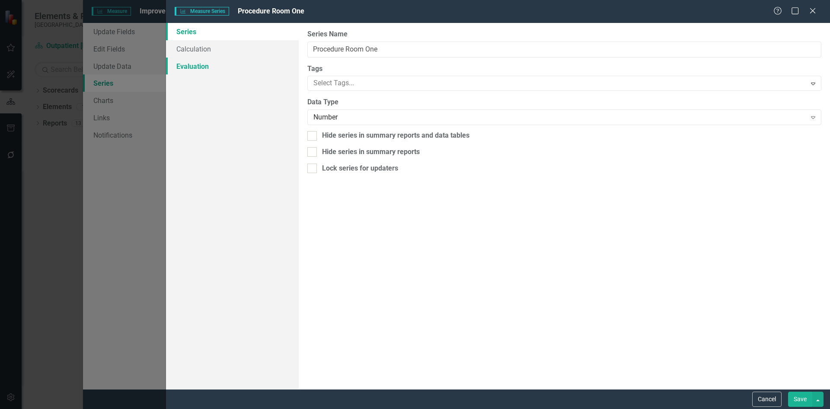
click at [207, 64] on link "Evaluation" at bounding box center [232, 66] width 133 height 17
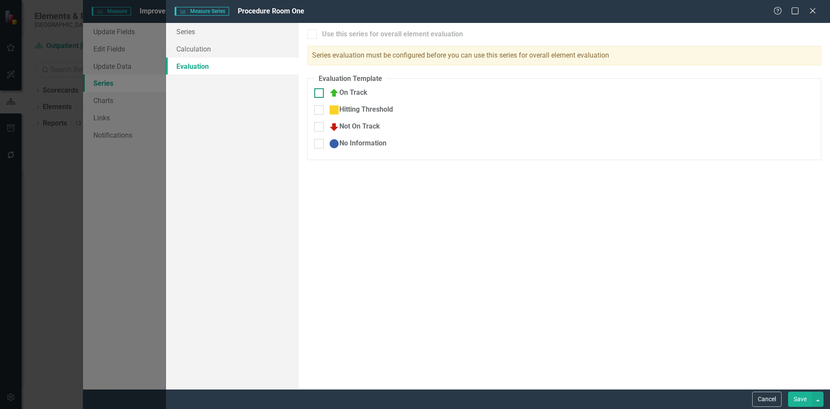
click at [319, 93] on input "On Track" at bounding box center [317, 91] width 6 height 6
checkbox input "true"
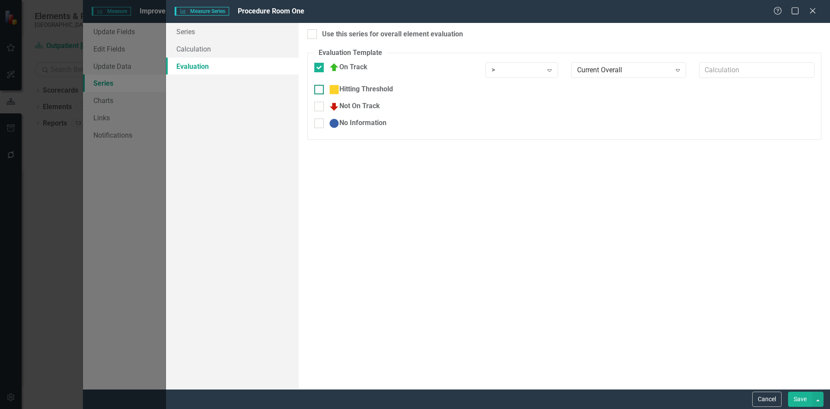
click at [321, 88] on div at bounding box center [319, 90] width 10 height 10
click at [320, 88] on input "Hitting Threshold" at bounding box center [317, 88] width 6 height 6
checkbox input "true"
click at [320, 115] on div at bounding box center [319, 112] width 10 height 10
click at [320, 113] on input "Not On Track" at bounding box center [317, 110] width 6 height 6
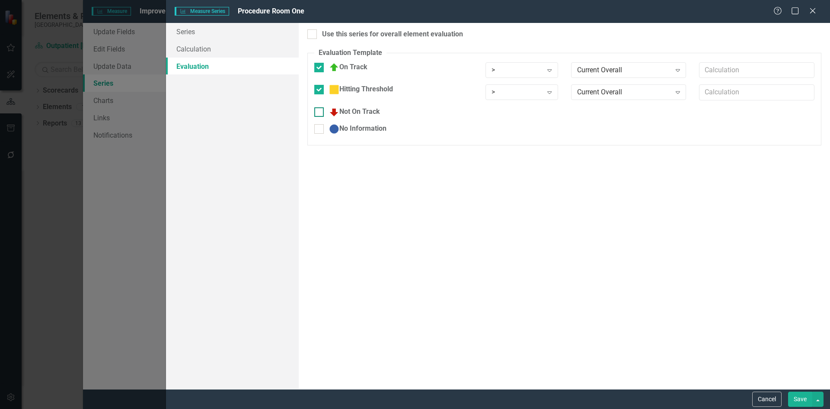
checkbox input "true"
click at [319, 135] on input "No Information" at bounding box center [317, 133] width 6 height 6
checkbox input "true"
click at [800, 397] on button "Save" at bounding box center [800, 398] width 24 height 15
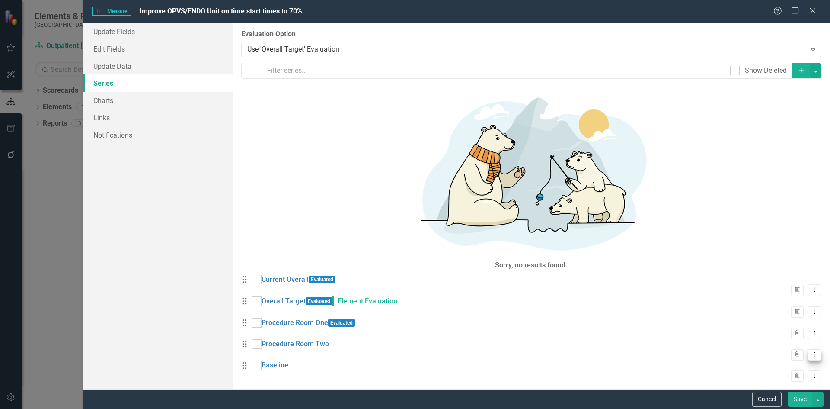
click at [815, 352] on icon at bounding box center [815, 354] width 1 height 4
click at [785, 192] on link "Edit Edit Measure Series" at bounding box center [765, 191] width 98 height 16
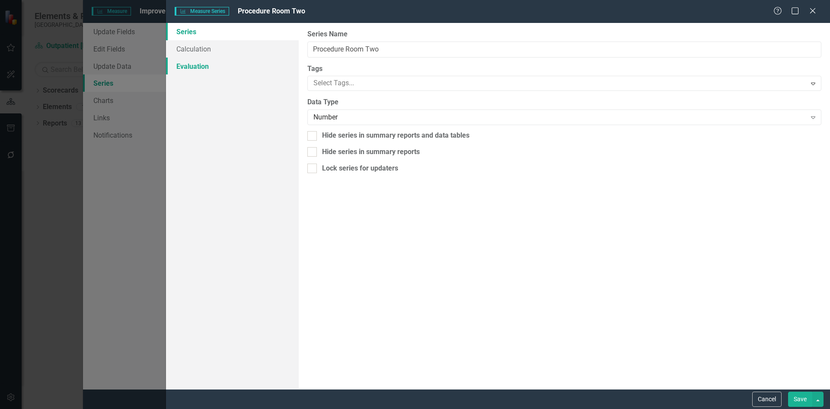
click at [192, 69] on link "Evaluation" at bounding box center [232, 66] width 133 height 17
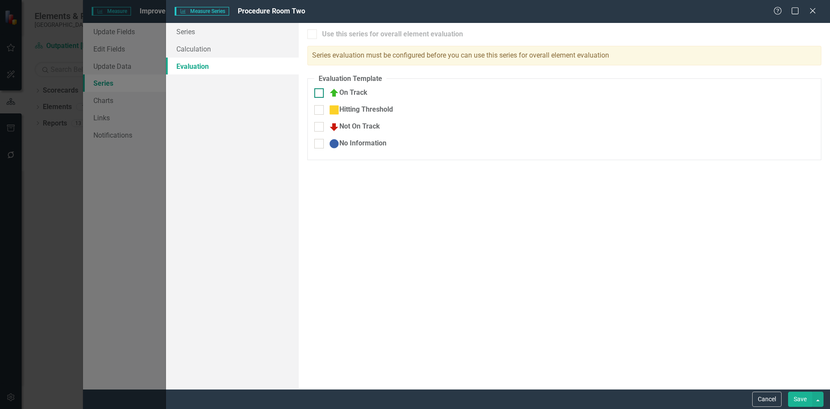
click at [316, 94] on div at bounding box center [319, 93] width 10 height 10
click at [316, 94] on input "On Track" at bounding box center [317, 91] width 6 height 6
checkbox input "true"
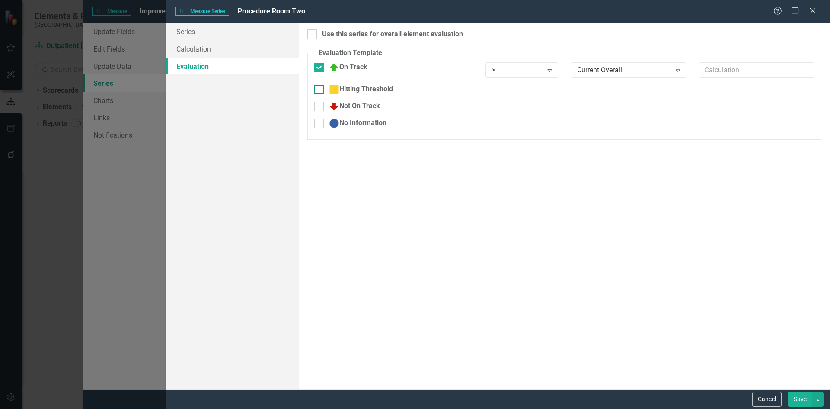
click at [321, 89] on div at bounding box center [319, 90] width 10 height 10
click at [320, 89] on input "Hitting Threshold" at bounding box center [317, 88] width 6 height 6
checkbox input "true"
click at [320, 111] on div at bounding box center [319, 112] width 10 height 10
click at [320, 111] on input "Not On Track" at bounding box center [317, 110] width 6 height 6
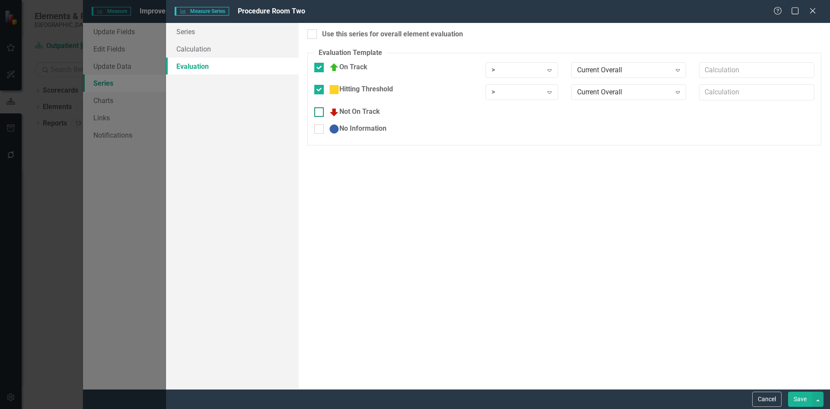
checkbox input "true"
click at [322, 134] on div at bounding box center [319, 135] width 10 height 10
click at [320, 134] on input "No Information" at bounding box center [317, 133] width 6 height 6
checkbox input "true"
click at [802, 398] on button "Save" at bounding box center [800, 398] width 24 height 15
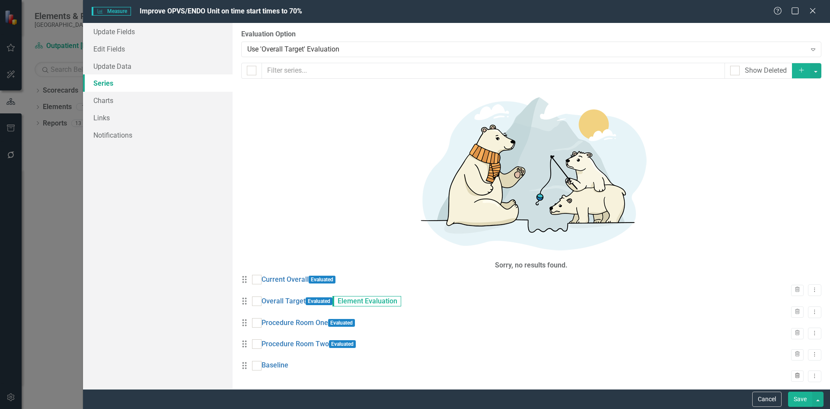
click at [794, 373] on icon "Trash" at bounding box center [797, 375] width 6 height 5
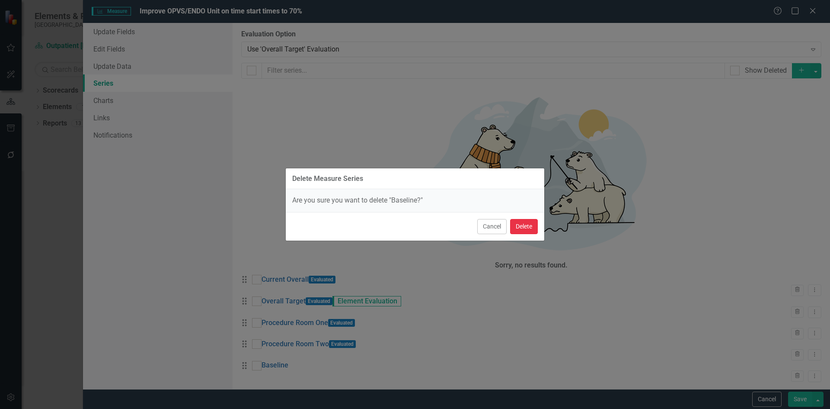
click at [521, 226] on button "Delete" at bounding box center [524, 226] width 28 height 15
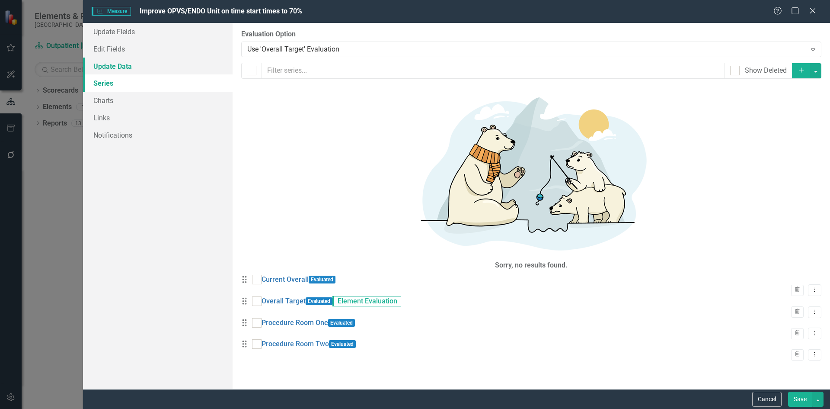
click at [114, 65] on link "Update Data" at bounding box center [158, 66] width 150 height 17
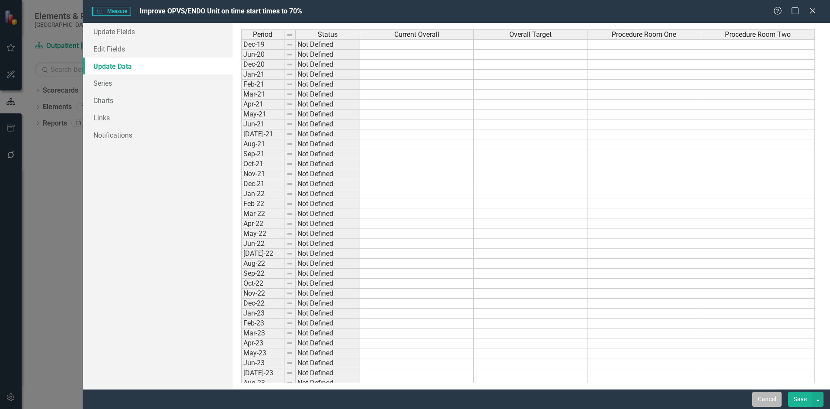
click at [760, 397] on button "Cancel" at bounding box center [766, 398] width 29 height 15
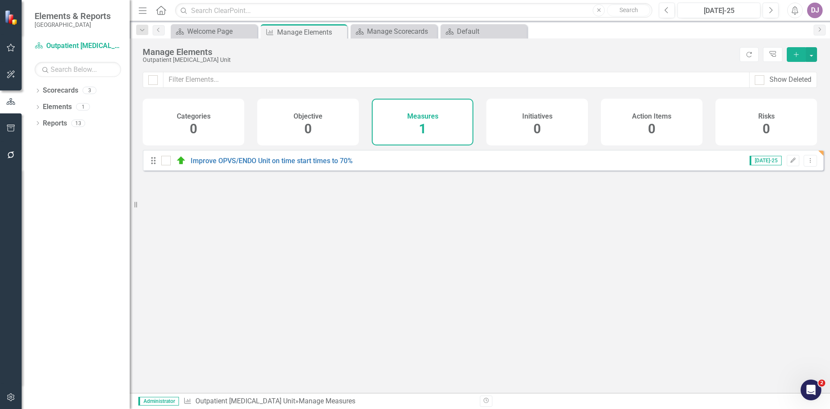
click at [422, 127] on span "1" at bounding box center [422, 128] width 7 height 15
click at [423, 128] on span "1" at bounding box center [422, 128] width 7 height 15
click at [790, 163] on icon "Edit" at bounding box center [793, 160] width 6 height 5
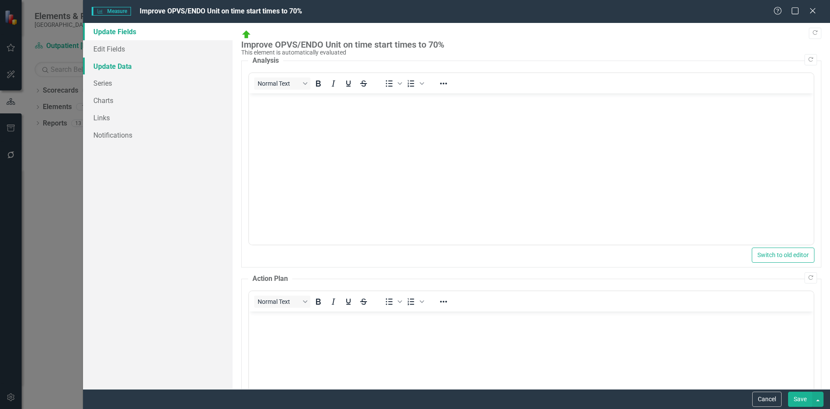
click at [118, 67] on link "Update Data" at bounding box center [158, 66] width 150 height 17
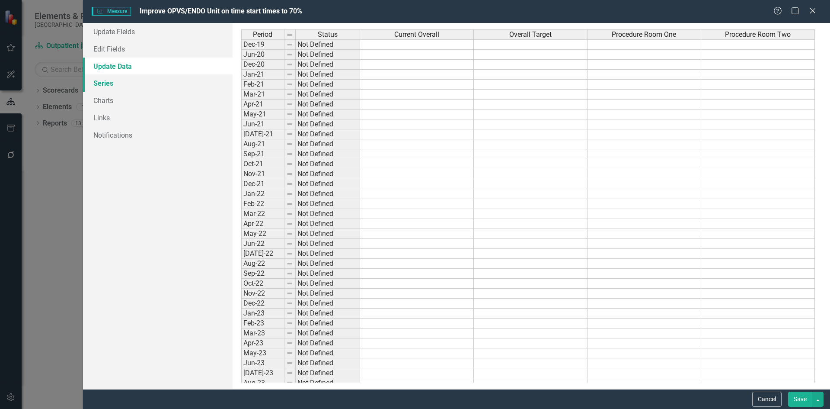
click at [113, 82] on link "Series" at bounding box center [158, 82] width 150 height 17
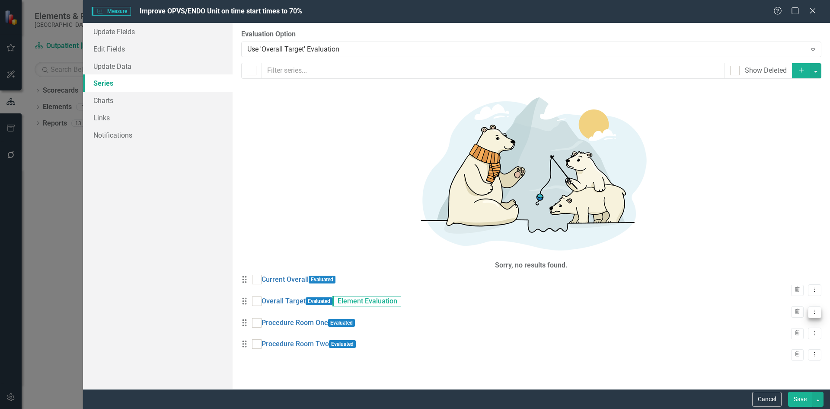
click at [811, 309] on icon "Dropdown Menu" at bounding box center [814, 312] width 7 height 6
click at [792, 134] on link "Edit Edit Measure Series" at bounding box center [765, 137] width 98 height 16
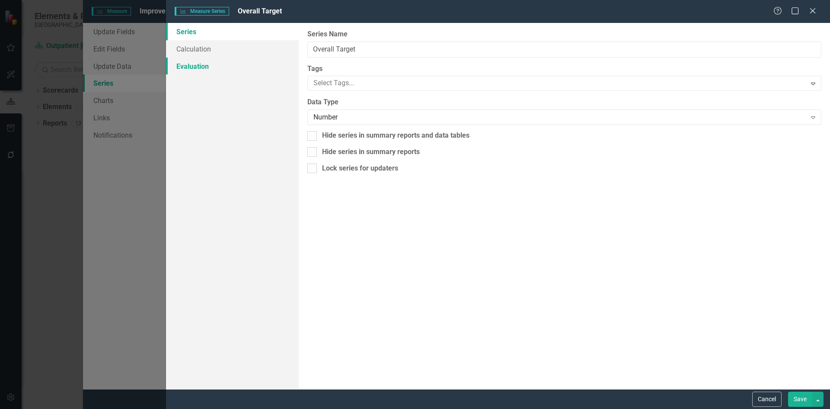
click at [198, 67] on link "Evaluation" at bounding box center [232, 66] width 133 height 17
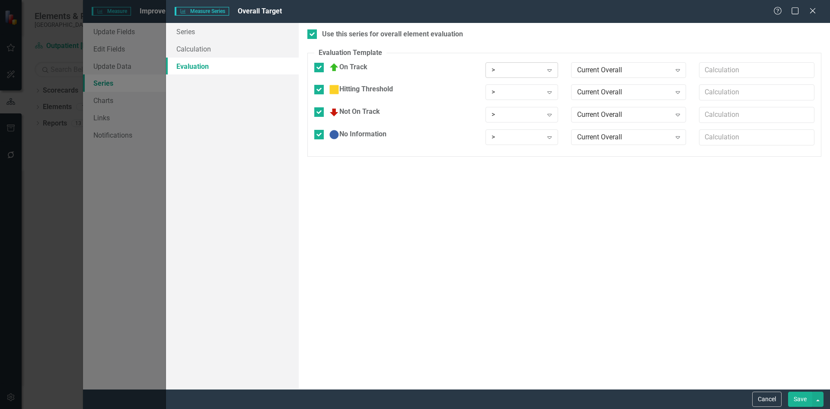
click at [549, 72] on icon "Expand" at bounding box center [549, 70] width 9 height 7
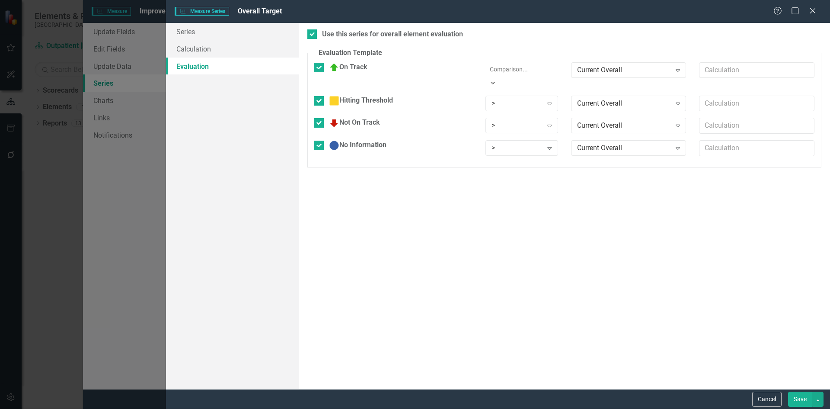
click at [513, 408] on div ">" at bounding box center [415, 414] width 830 height 10
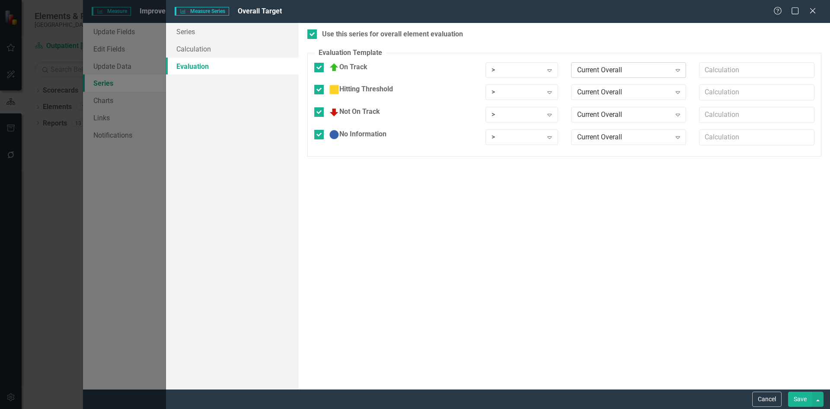
click at [676, 71] on icon "Expand" at bounding box center [678, 70] width 9 height 7
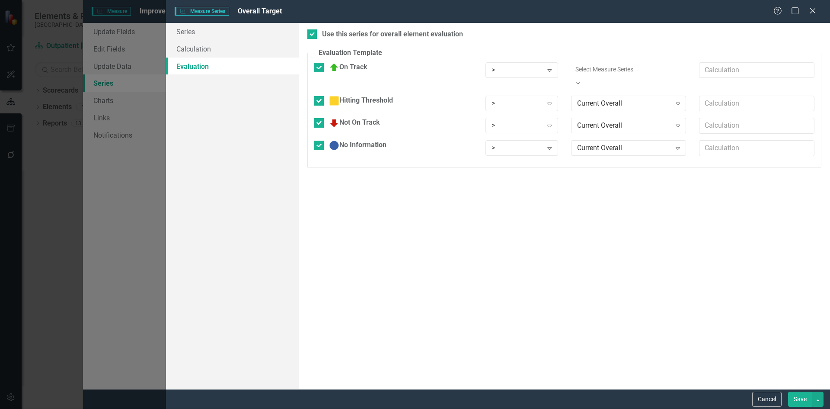
click at [653, 408] on div "Static Value" at bounding box center [417, 416] width 816 height 10
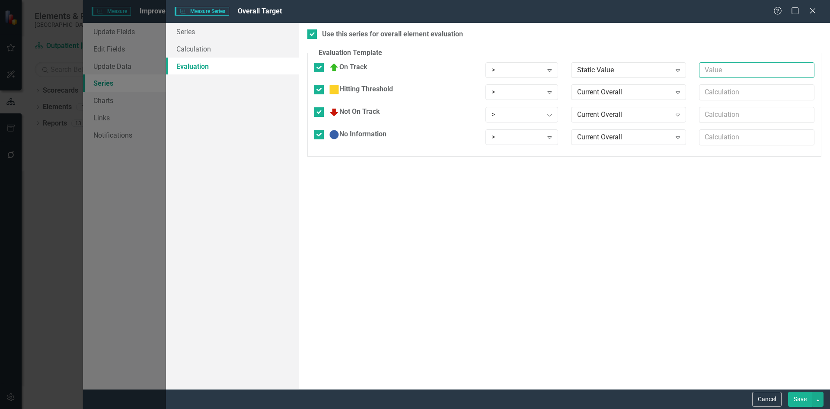
click at [712, 70] on input "text" at bounding box center [756, 70] width 115 height 16
click at [675, 70] on icon "Expand" at bounding box center [678, 70] width 9 height 7
click at [625, 213] on div "Use this series for overall element evaluation Evaluation Template You can defi…" at bounding box center [564, 206] width 531 height 366
click at [708, 73] on input "text" at bounding box center [756, 70] width 115 height 16
type input "70"
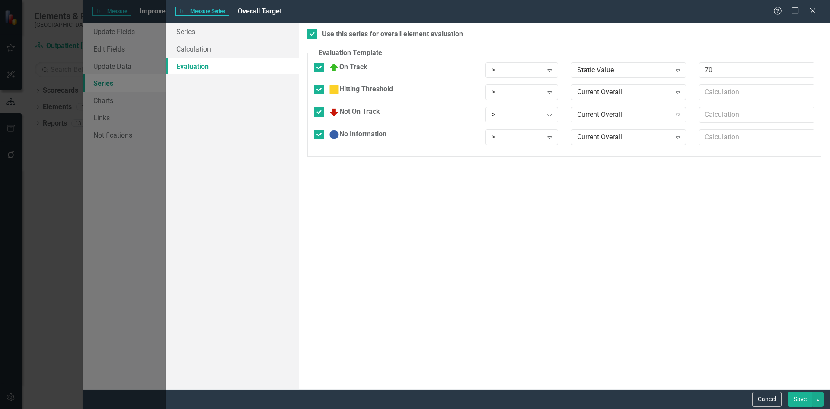
click at [705, 265] on div "Use this series for overall element evaluation Evaluation Template You can defi…" at bounding box center [564, 206] width 531 height 366
click at [549, 69] on icon "Expand" at bounding box center [549, 70] width 9 height 7
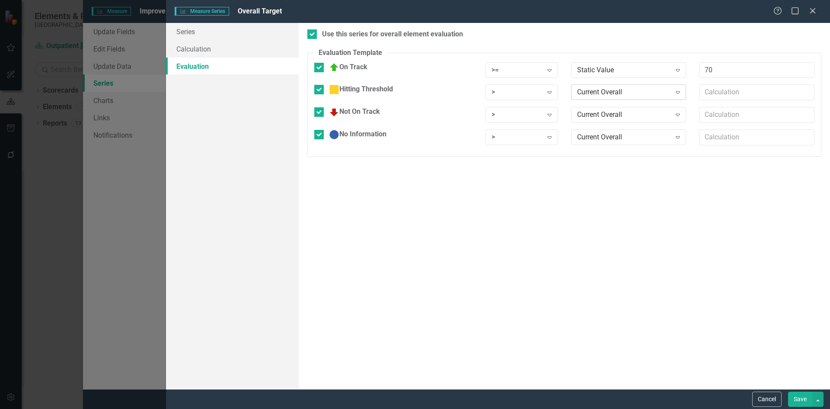
click at [678, 92] on icon "Expand" at bounding box center [678, 92] width 9 height 7
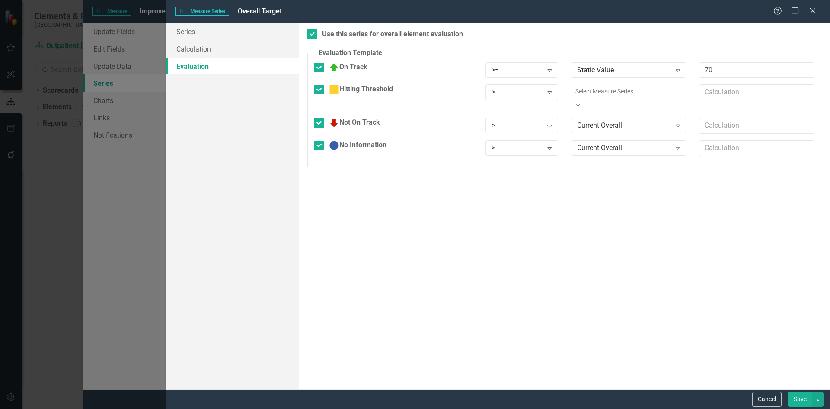
click at [604, 408] on div "Static Value" at bounding box center [417, 416] width 816 height 10
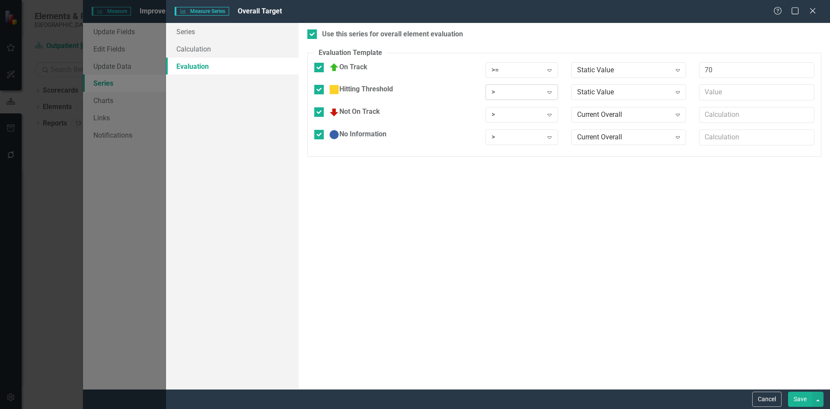
click at [549, 92] on icon "Expand" at bounding box center [549, 92] width 9 height 7
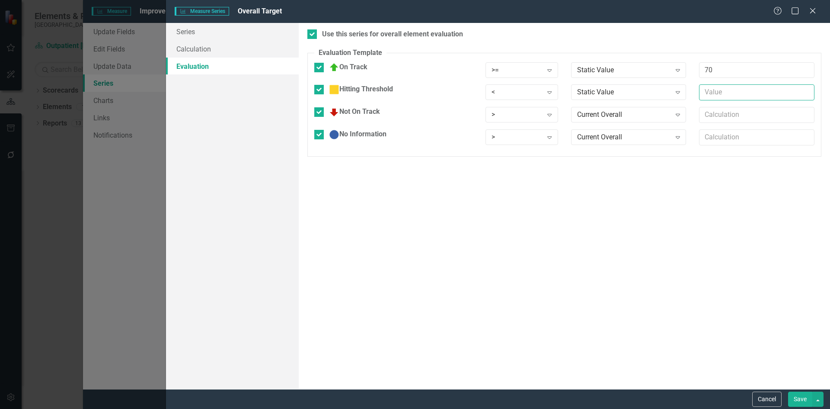
click at [710, 93] on input "text" at bounding box center [756, 92] width 115 height 16
type input "70"
click at [677, 186] on div "Use this series for overall element evaluation Evaluation Template You can defi…" at bounding box center [564, 206] width 531 height 366
click at [548, 115] on icon "Expand" at bounding box center [549, 114] width 9 height 7
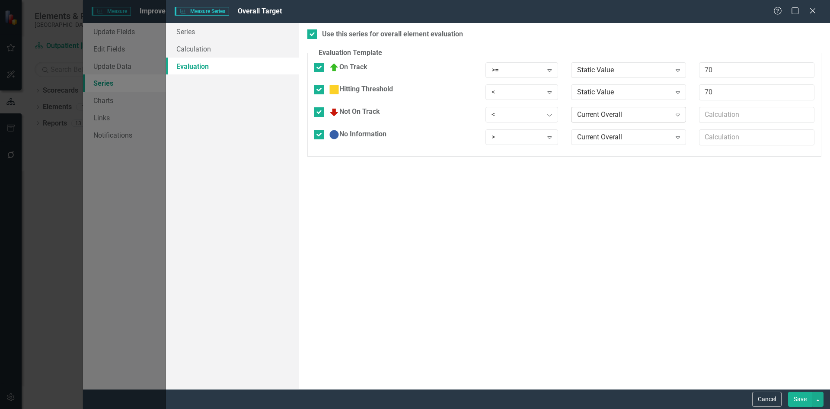
click at [678, 115] on icon "Expand" at bounding box center [678, 114] width 9 height 7
click at [615, 408] on div "Static Value" at bounding box center [417, 416] width 816 height 10
click at [549, 70] on icon "Expand" at bounding box center [549, 70] width 9 height 7
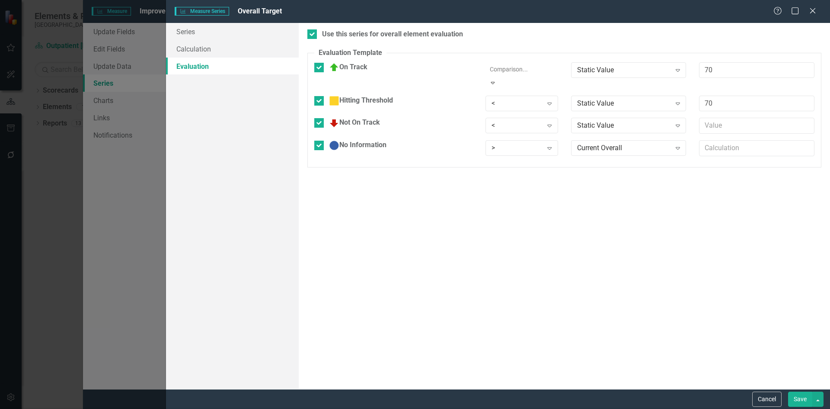
click at [508, 408] on div ">" at bounding box center [417, 416] width 816 height 10
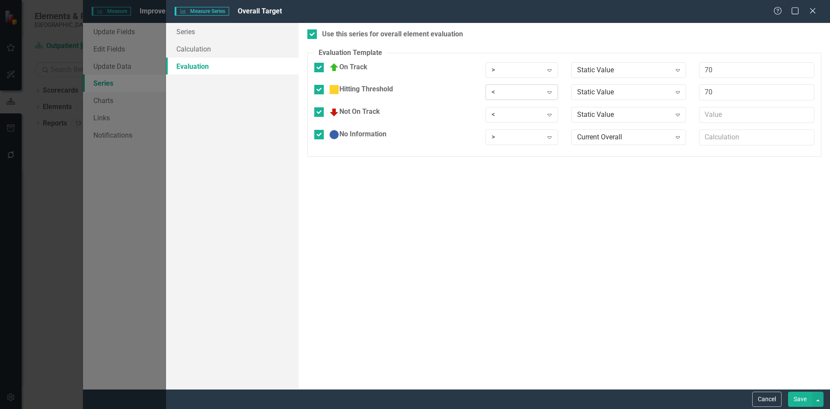
click at [550, 91] on icon "Expand" at bounding box center [549, 92] width 9 height 7
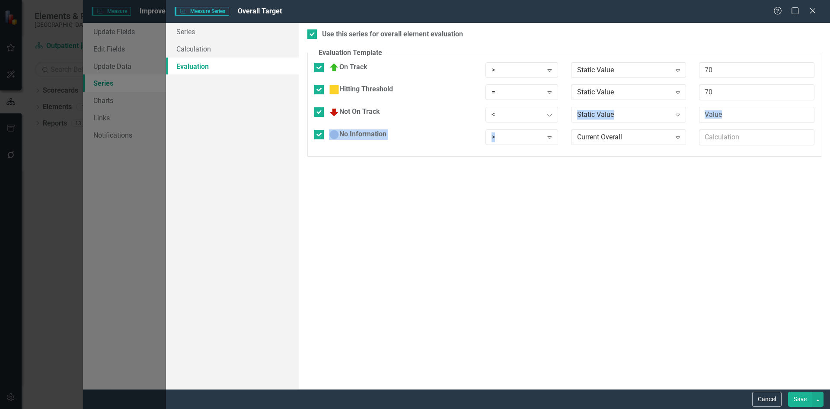
drag, startPoint x: 550, startPoint y: 118, endPoint x: 549, endPoint y: 161, distance: 43.7
click at [549, 161] on div "Use this series for overall element evaluation Evaluation Template You can defi…" at bounding box center [564, 206] width 531 height 366
click at [746, 113] on input "text" at bounding box center [756, 115] width 115 height 16
drag, startPoint x: 745, startPoint y: 113, endPoint x: 712, endPoint y: 115, distance: 33.3
click at [712, 115] on input "text" at bounding box center [756, 115] width 115 height 16
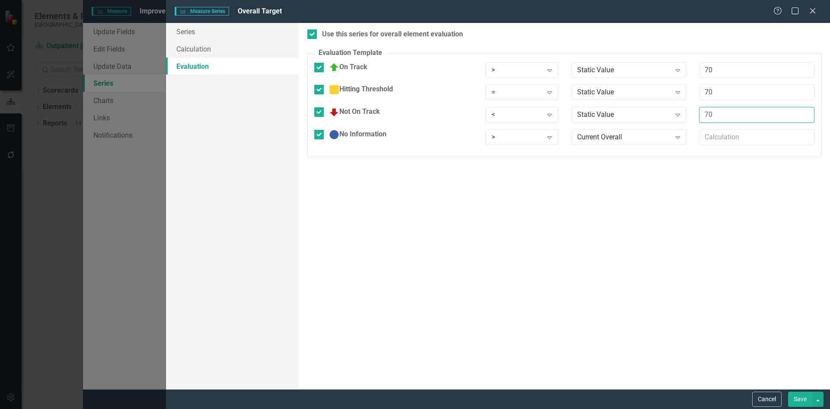
type input "70"
click at [649, 186] on div "Use this series for overall element evaluation Evaluation Template You can defi…" at bounding box center [564, 206] width 531 height 366
click at [679, 141] on div "Expand" at bounding box center [678, 137] width 16 height 14
click at [801, 399] on button "Save" at bounding box center [800, 398] width 24 height 15
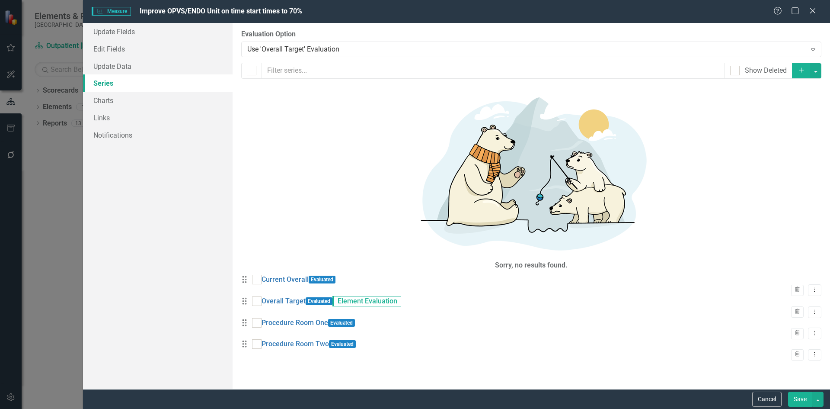
click at [798, 401] on button "Save" at bounding box center [800, 398] width 24 height 15
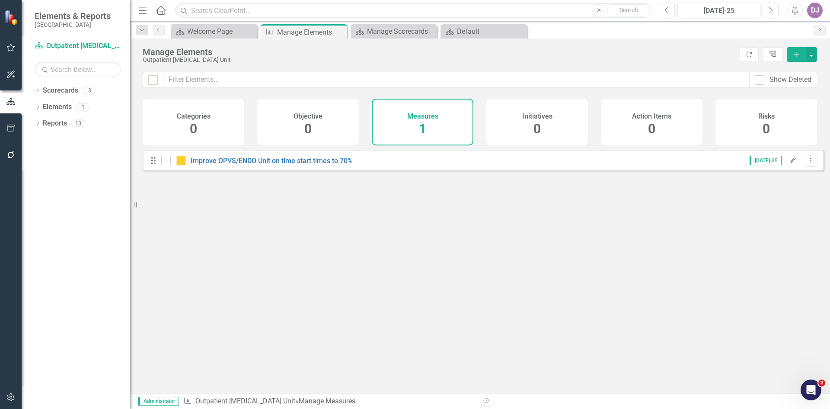
click at [790, 166] on button "Edit" at bounding box center [793, 160] width 13 height 11
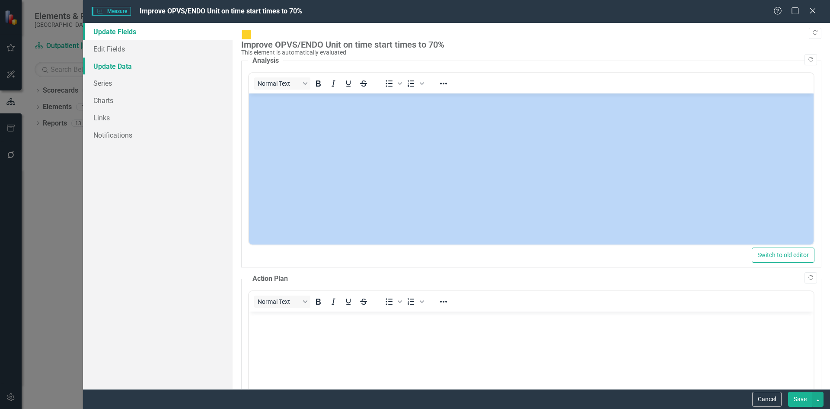
click at [126, 69] on link "Update Data" at bounding box center [158, 66] width 150 height 17
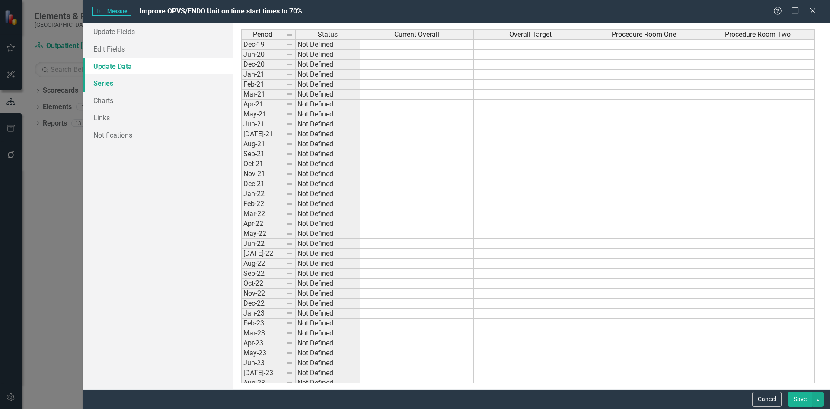
click at [116, 86] on link "Series" at bounding box center [158, 82] width 150 height 17
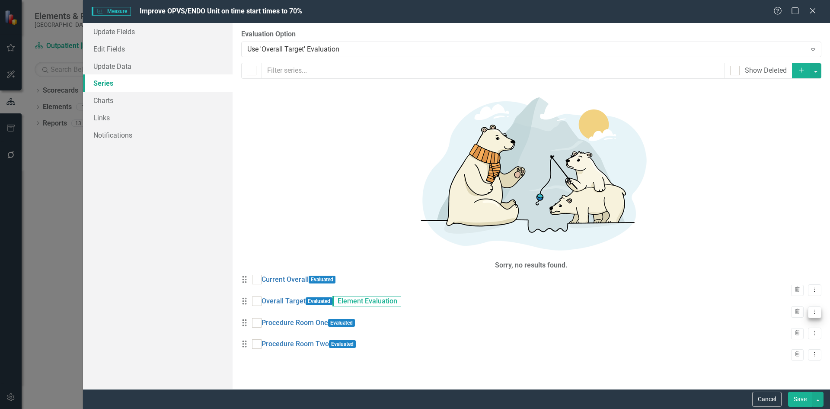
click at [811, 309] on icon "Dropdown Menu" at bounding box center [814, 312] width 7 height 6
click at [795, 133] on link "Edit Edit Measure Series" at bounding box center [765, 137] width 98 height 16
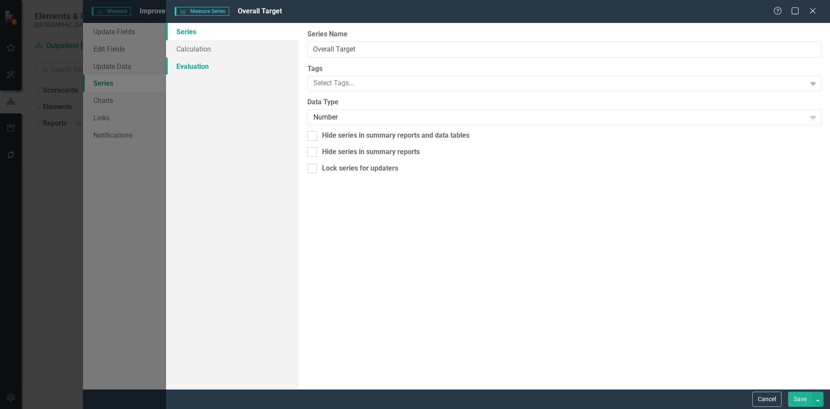
click at [187, 67] on link "Evaluation" at bounding box center [232, 66] width 133 height 17
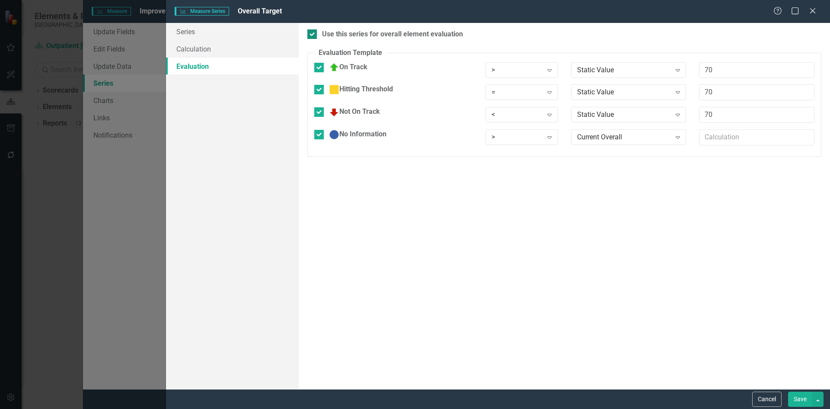
click at [313, 35] on input "Use this series for overall element evaluation" at bounding box center [310, 32] width 6 height 6
checkbox input "false"
click at [810, 400] on button "Save" at bounding box center [800, 398] width 24 height 15
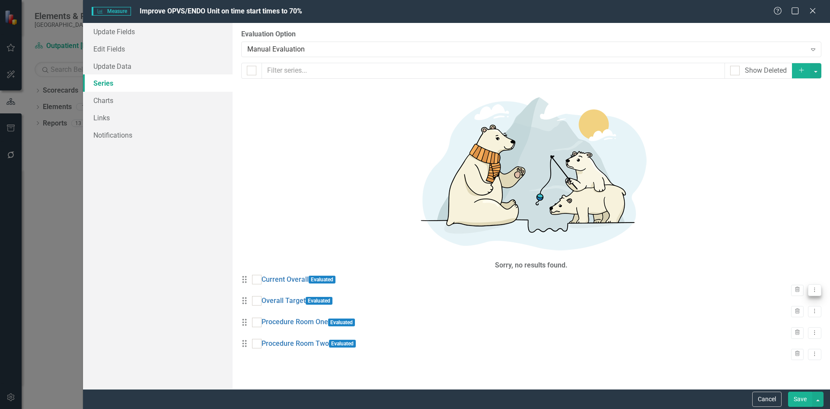
click at [811, 287] on icon "Dropdown Menu" at bounding box center [814, 290] width 7 height 6
click at [796, 106] on link "Edit Edit Measure Series" at bounding box center [765, 110] width 98 height 16
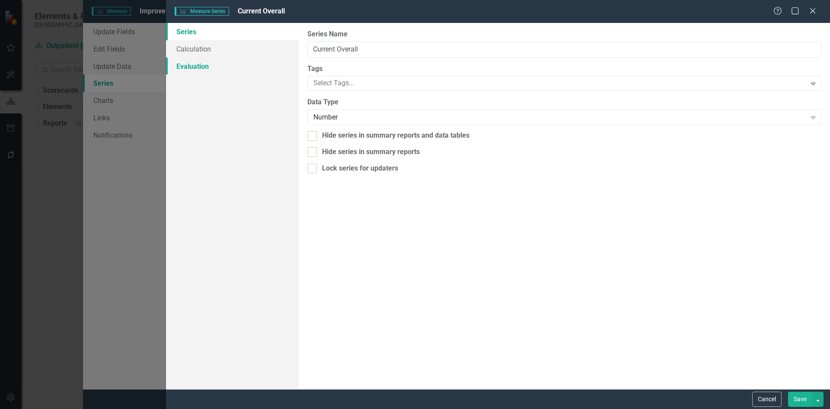
click at [188, 67] on link "Evaluation" at bounding box center [232, 66] width 133 height 17
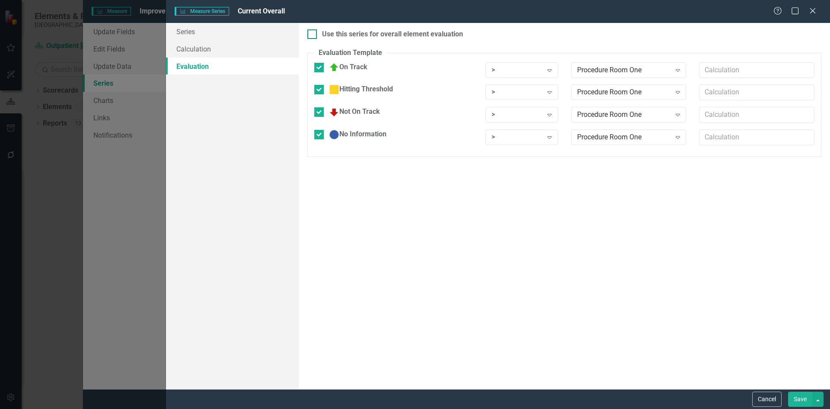
click at [317, 31] on div at bounding box center [312, 34] width 10 height 10
click at [313, 31] on input "Use this series for overall element evaluation" at bounding box center [310, 32] width 6 height 6
checkbox input "true"
click at [804, 398] on button "Save" at bounding box center [800, 398] width 24 height 15
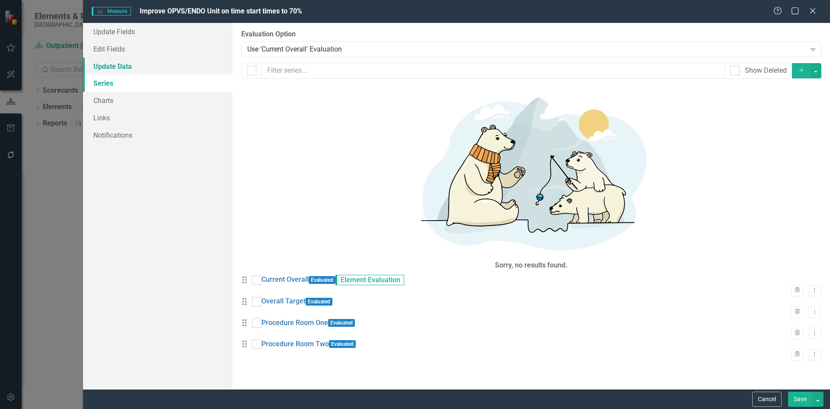
click at [114, 67] on link "Update Data" at bounding box center [158, 66] width 150 height 17
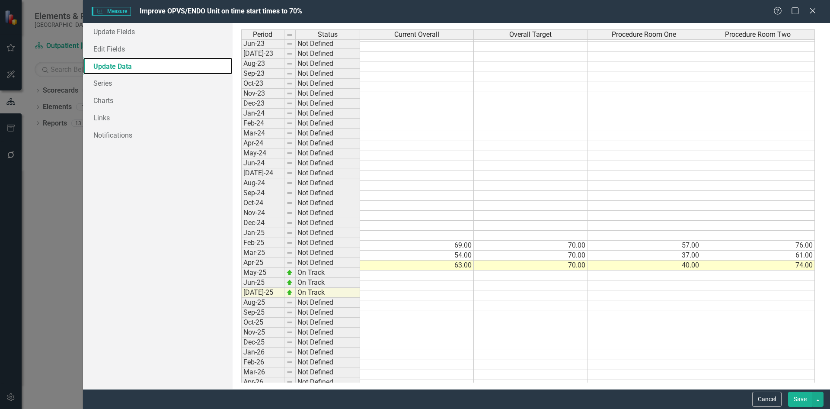
scroll to position [347, 0]
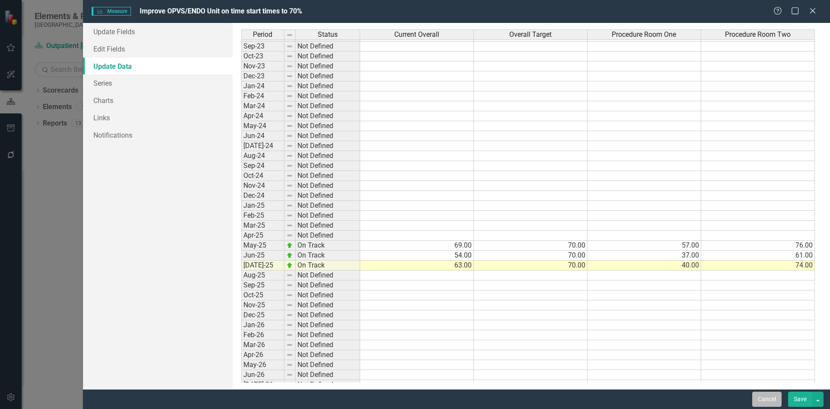
click at [761, 394] on button "Cancel" at bounding box center [766, 398] width 29 height 15
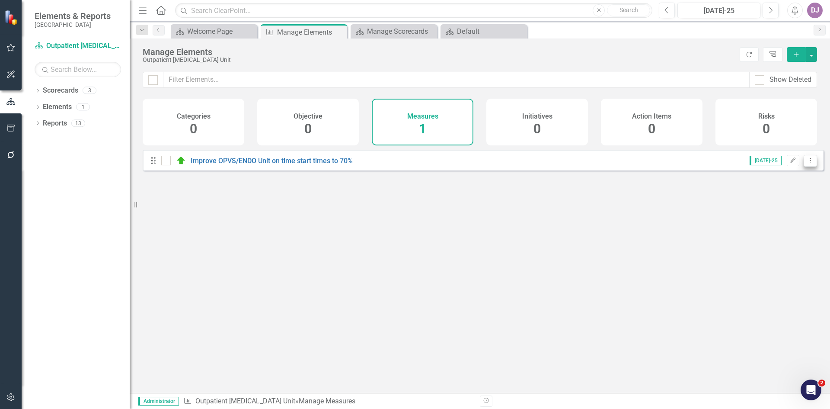
click at [807, 163] on icon "Dropdown Menu" at bounding box center [810, 160] width 7 height 6
click at [784, 230] on link "Trash Delete Measure" at bounding box center [771, 229] width 78 height 16
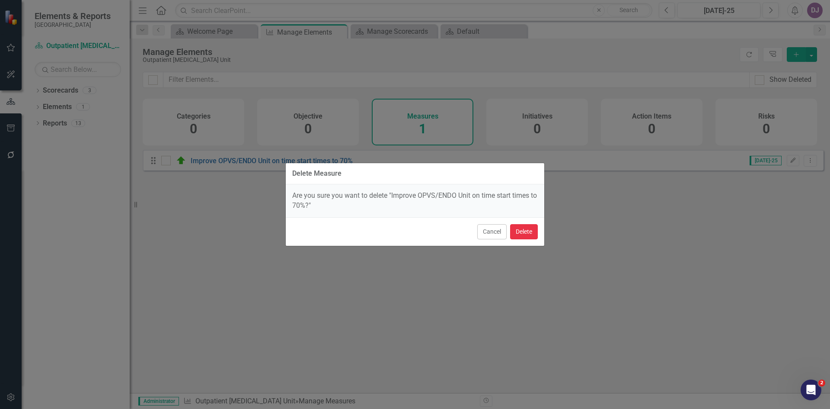
click at [523, 234] on button "Delete" at bounding box center [524, 231] width 28 height 15
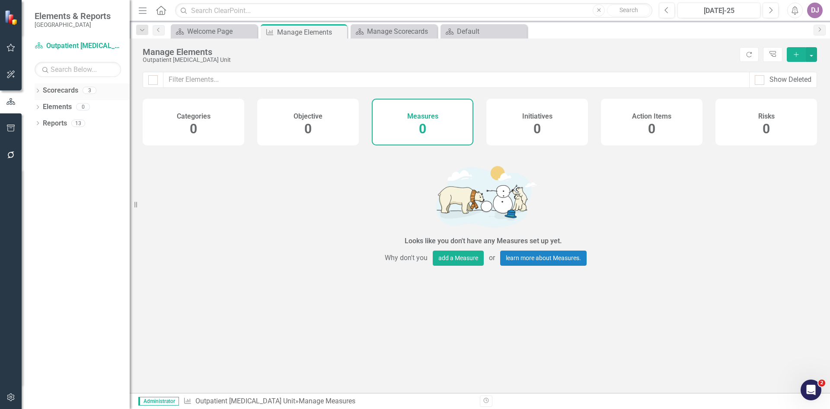
click at [70, 91] on link "Scorecards" at bounding box center [60, 91] width 35 height 10
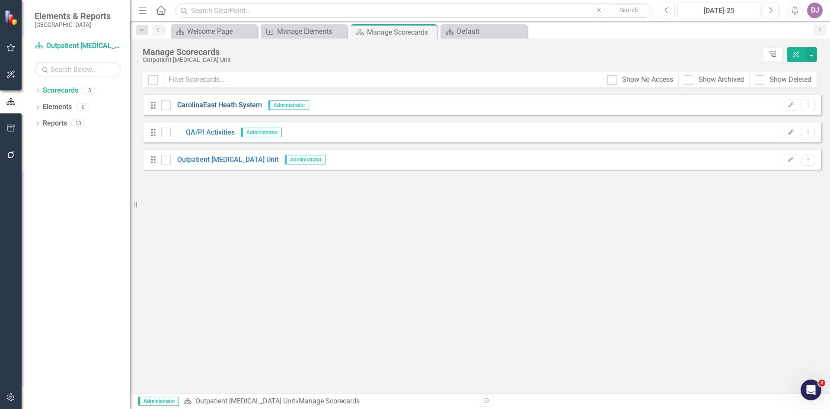
click at [200, 106] on link "CarolinaEast Heath System" at bounding box center [216, 105] width 91 height 10
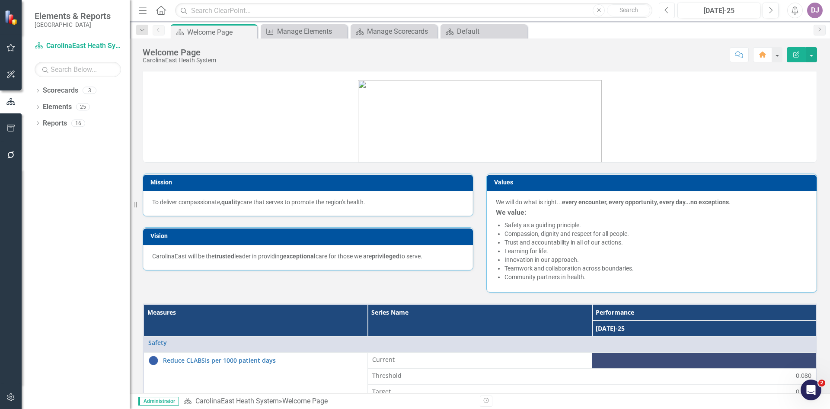
click at [670, 10] on button "Previous" at bounding box center [667, 11] width 16 height 16
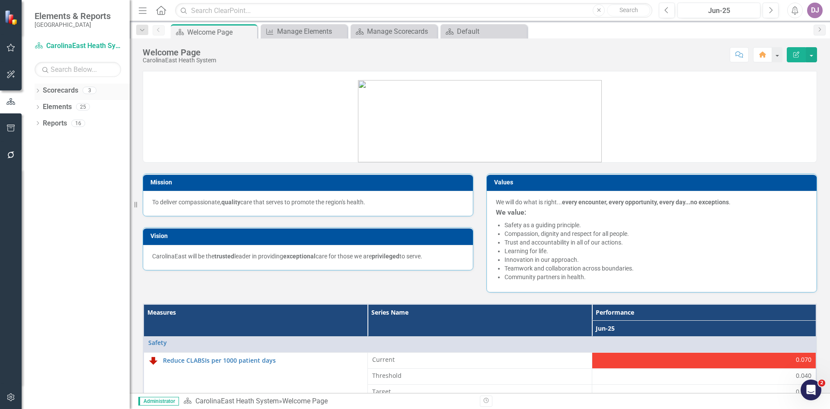
click at [58, 92] on link "Scorecards" at bounding box center [60, 91] width 35 height 10
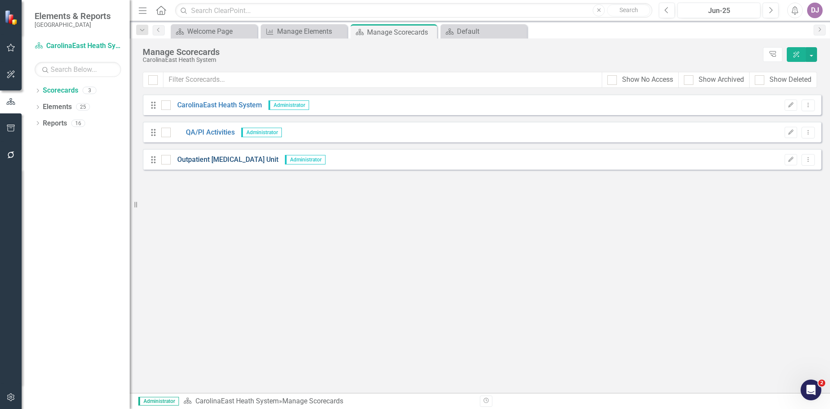
click at [236, 162] on link "Outpatient [MEDICAL_DATA] Unit" at bounding box center [225, 160] width 108 height 10
